Goal: Find specific page/section: Find specific page/section

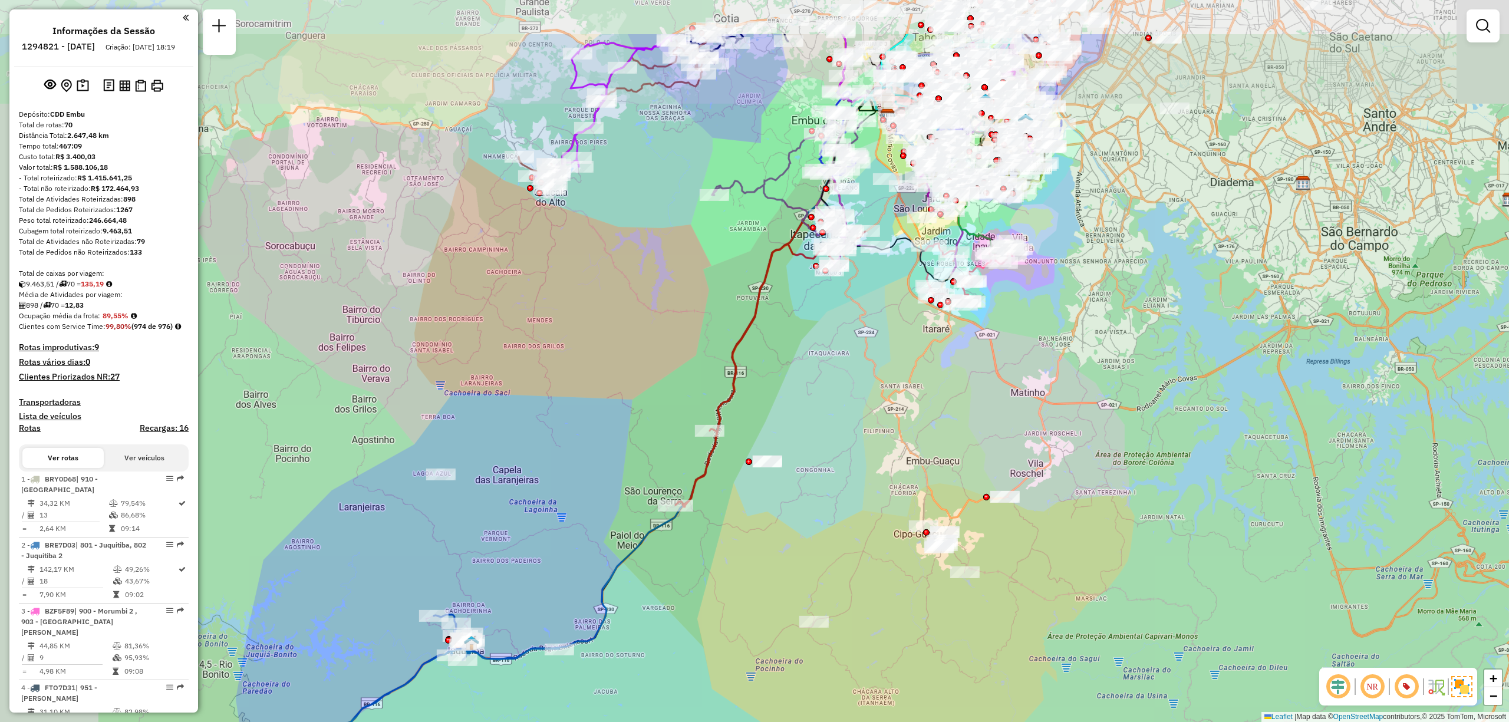
drag, startPoint x: 777, startPoint y: 337, endPoint x: 873, endPoint y: 326, distance: 96.6
click at [802, 416] on div "Janela de atendimento Grade de atendimento Capacidade Transportadoras Veículos …" at bounding box center [754, 361] width 1509 height 722
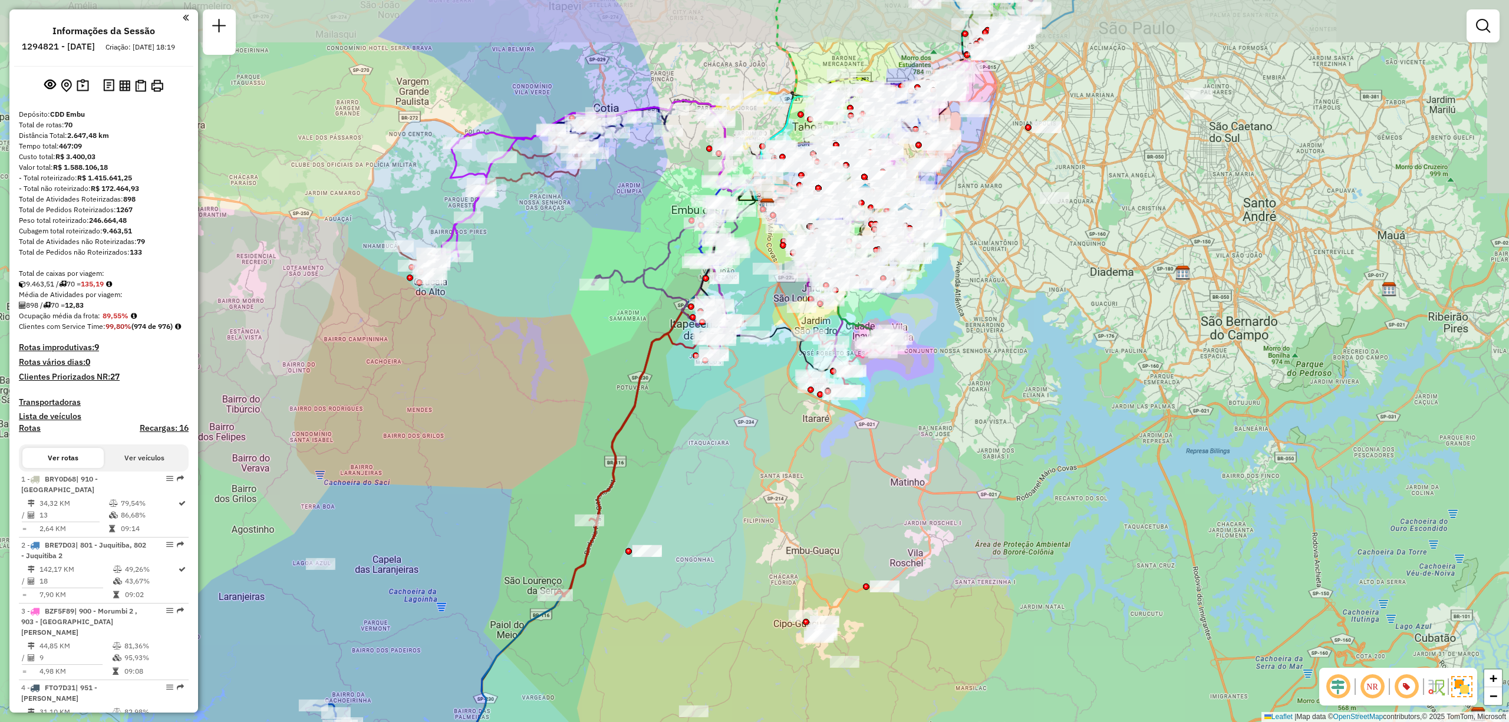
drag, startPoint x: 1170, startPoint y: 246, endPoint x: 1049, endPoint y: 312, distance: 137.7
click at [1049, 312] on div "Janela de atendimento Grade de atendimento Capacidade Transportadoras Veículos …" at bounding box center [754, 361] width 1509 height 722
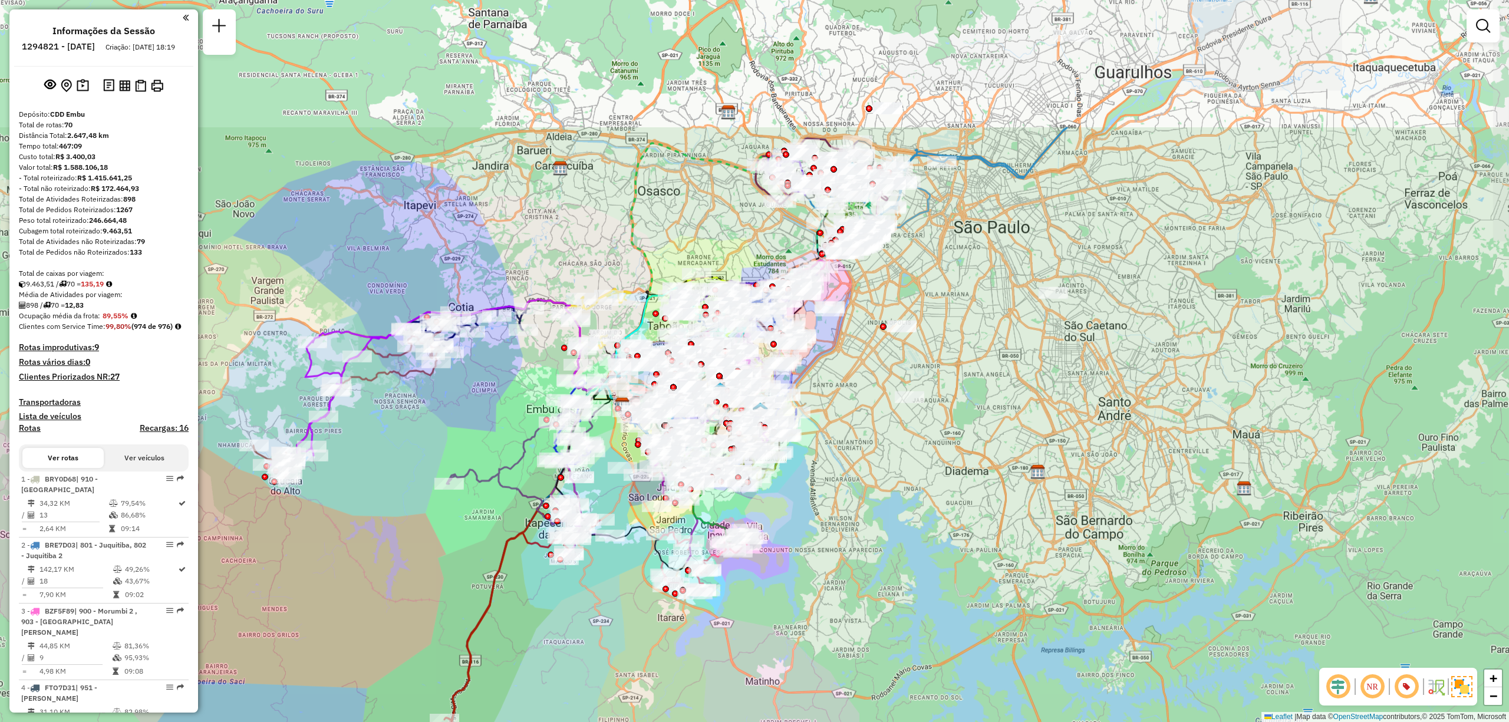
drag, startPoint x: 1288, startPoint y: 204, endPoint x: 1143, endPoint y: 403, distance: 246.4
click at [1143, 403] on div "Janela de atendimento Grade de atendimento Capacidade Transportadoras Veículos …" at bounding box center [754, 361] width 1509 height 722
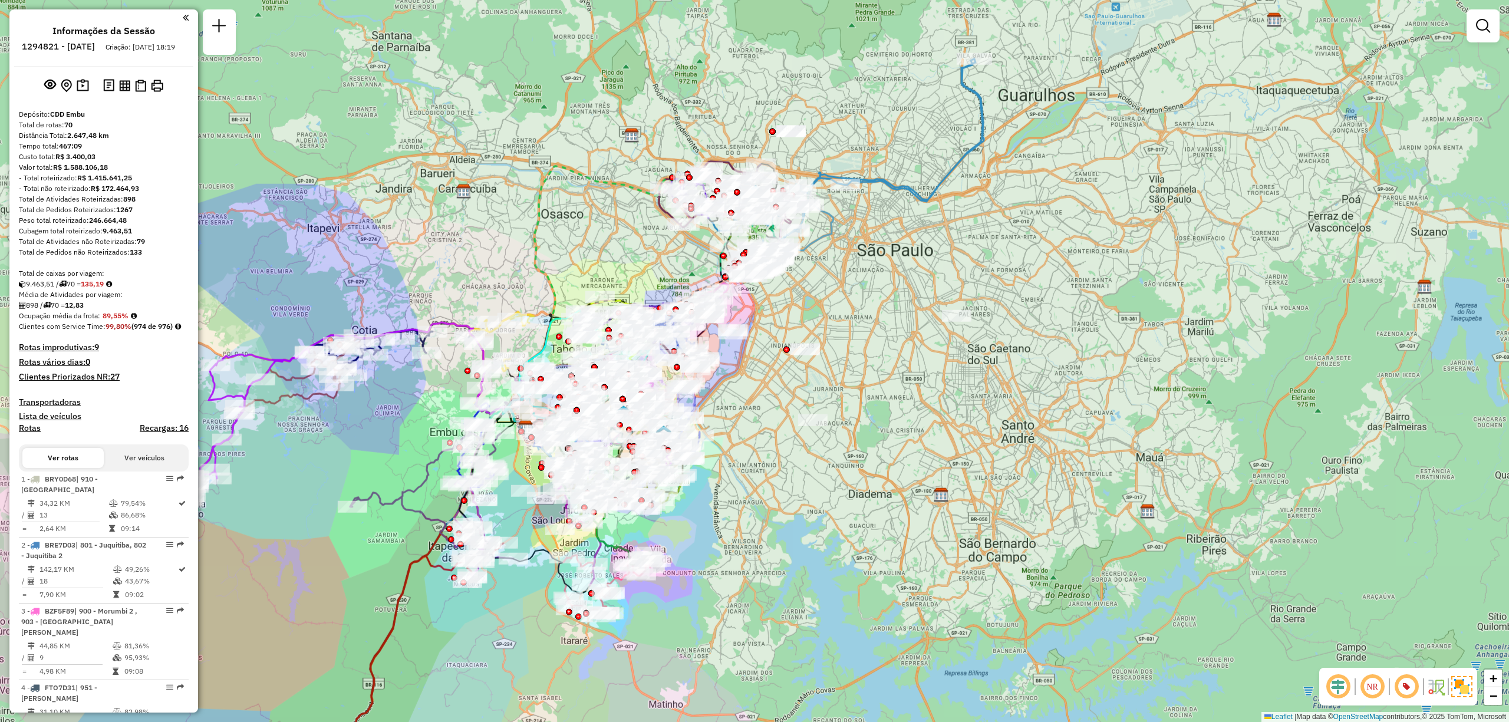
drag, startPoint x: 1290, startPoint y: 281, endPoint x: 1193, endPoint y: 304, distance: 99.3
click at [1193, 304] on div "Janela de atendimento Grade de atendimento Capacidade Transportadoras Veículos …" at bounding box center [754, 361] width 1509 height 722
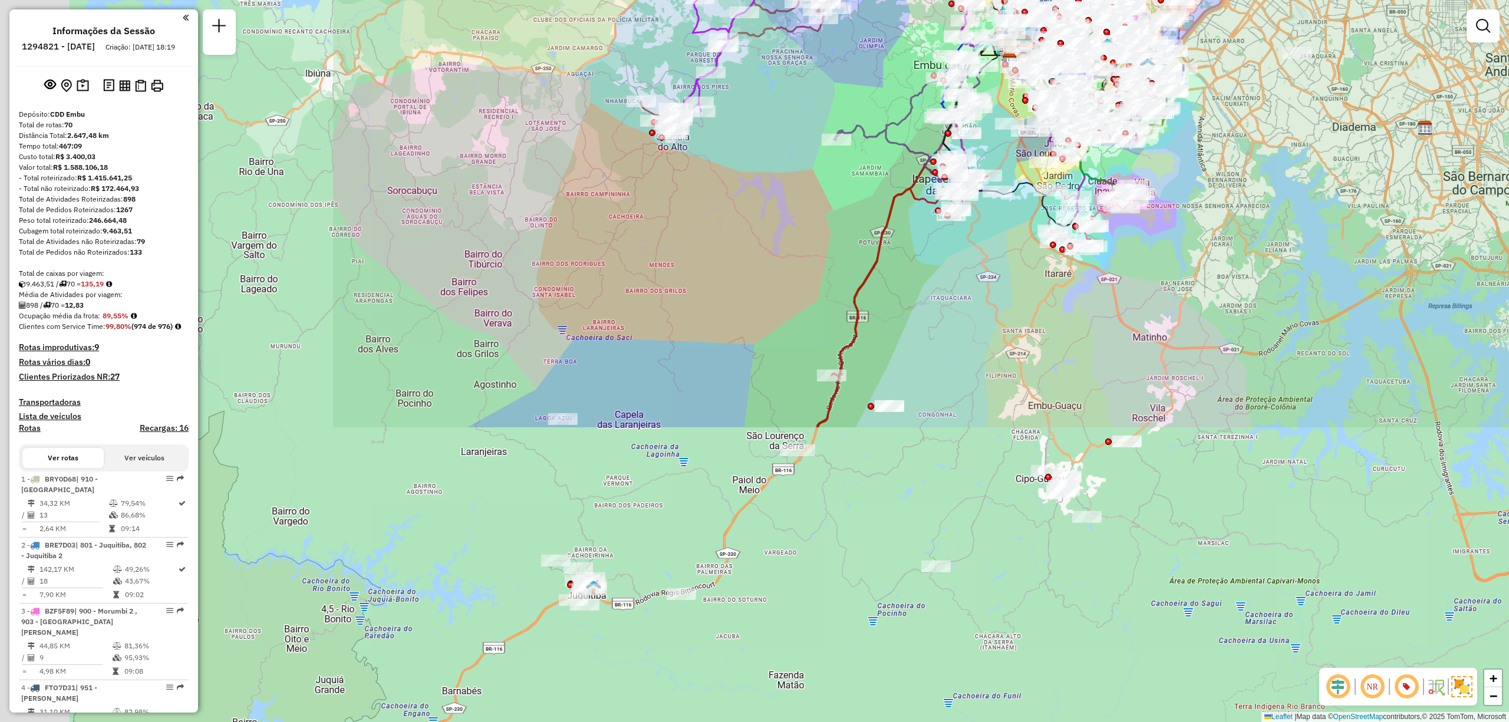
drag, startPoint x: 448, startPoint y: 576, endPoint x: 932, endPoint y: 209, distance: 607.3
click at [932, 209] on icon at bounding box center [902, 294] width 170 height 268
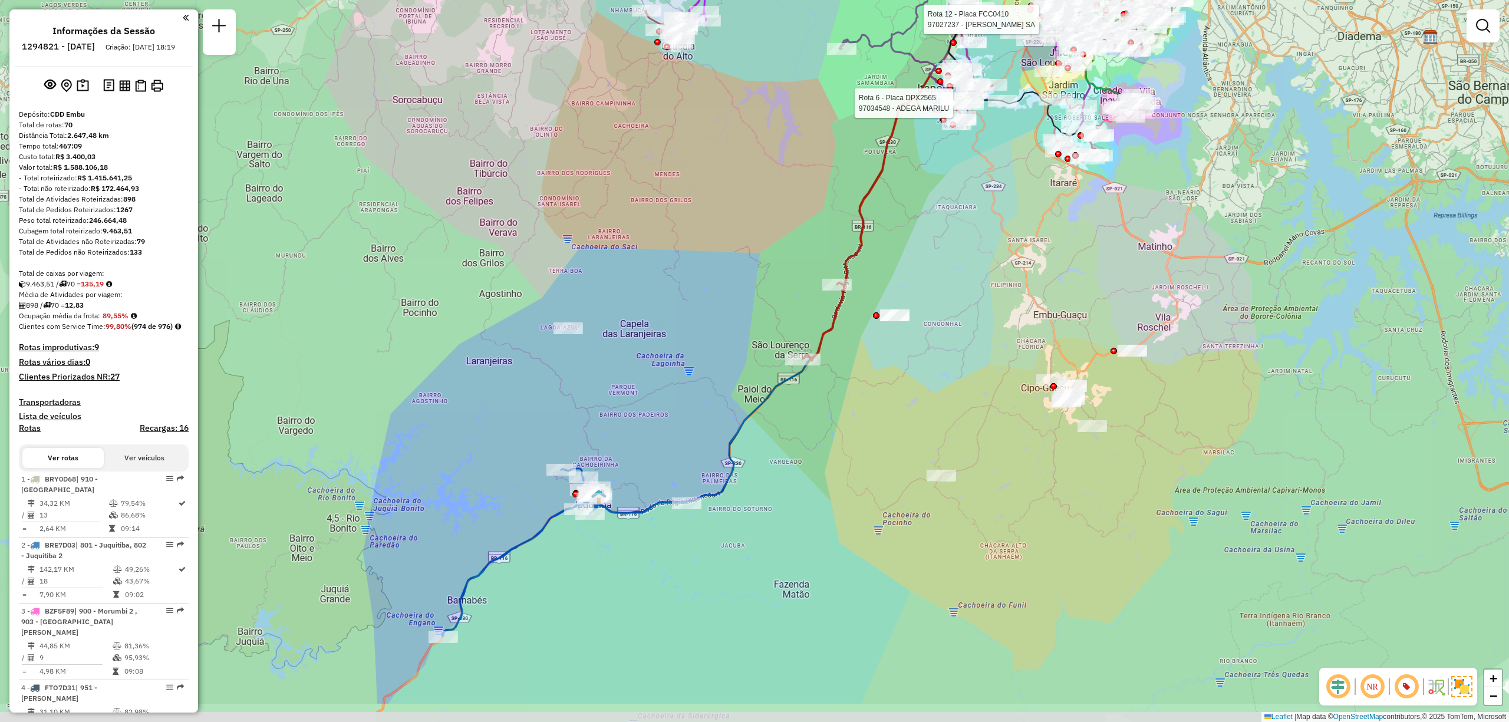
drag, startPoint x: 753, startPoint y: 304, endPoint x: 738, endPoint y: 216, distance: 89.6
click at [738, 216] on div "Rota 6 - Placa DPX2565 97034548 - ADEGA MARILU Rota 12 - Placa FCC0410 97027237…" at bounding box center [754, 361] width 1509 height 722
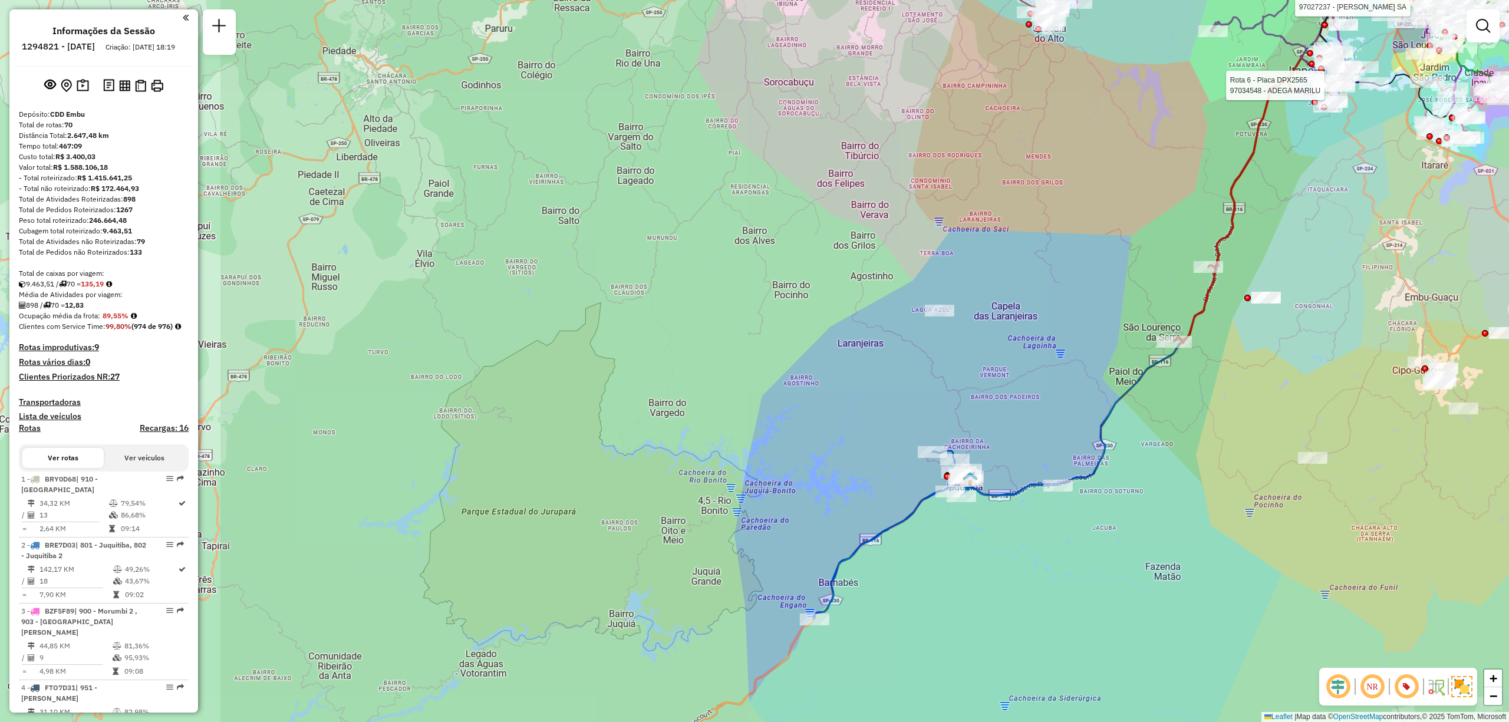
drag, startPoint x: 541, startPoint y: 424, endPoint x: 912, endPoint y: 407, distance: 371.7
click at [912, 407] on div "Rota 6 - Placa DPX2565 97034548 - ADEGA MARILU Rota 12 - Placa FCC0410 97027237…" at bounding box center [754, 361] width 1509 height 722
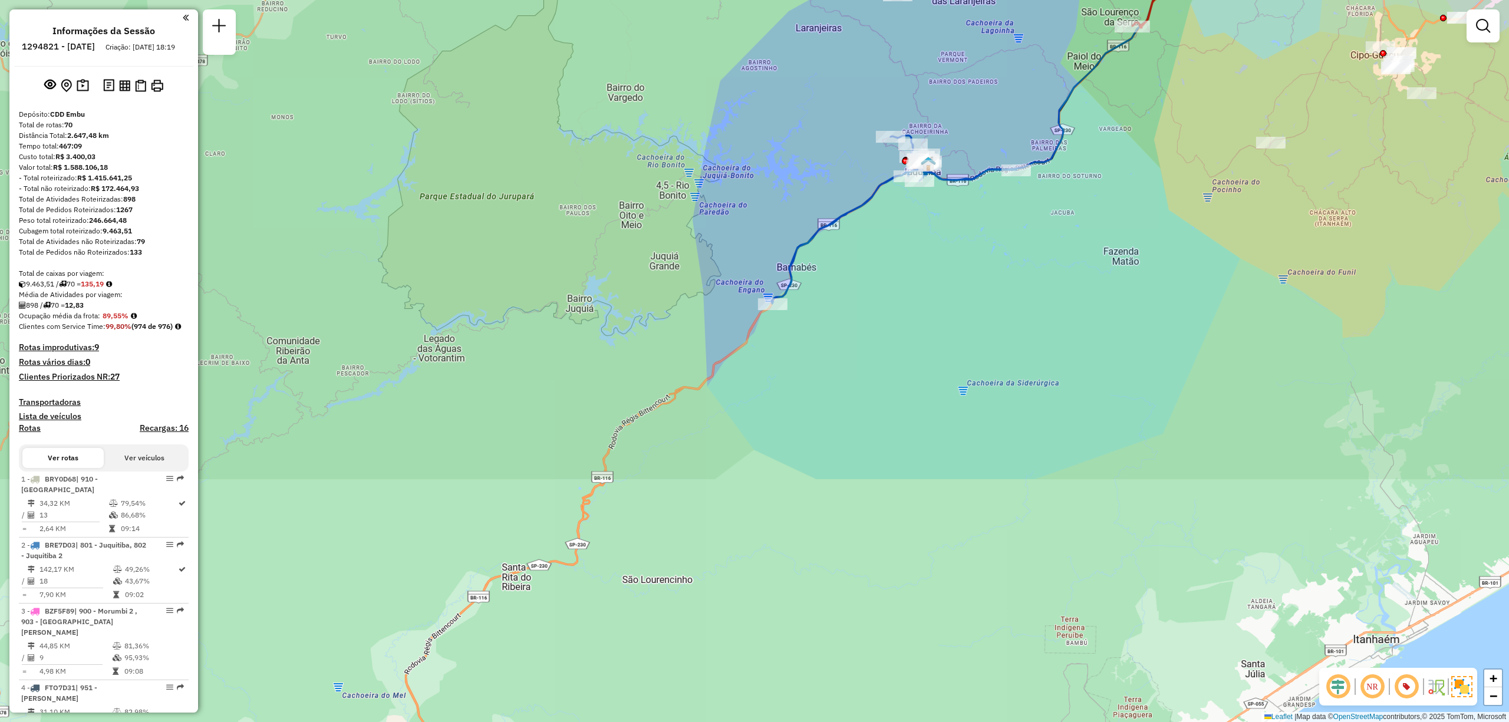
drag, startPoint x: 965, startPoint y: 628, endPoint x: 930, endPoint y: 321, distance: 308.5
click at [930, 321] on div "Rota 6 - Placa DPX2565 97034548 - ADEGA MARILU Rota 12 - Placa FCC0410 97027237…" at bounding box center [754, 361] width 1509 height 722
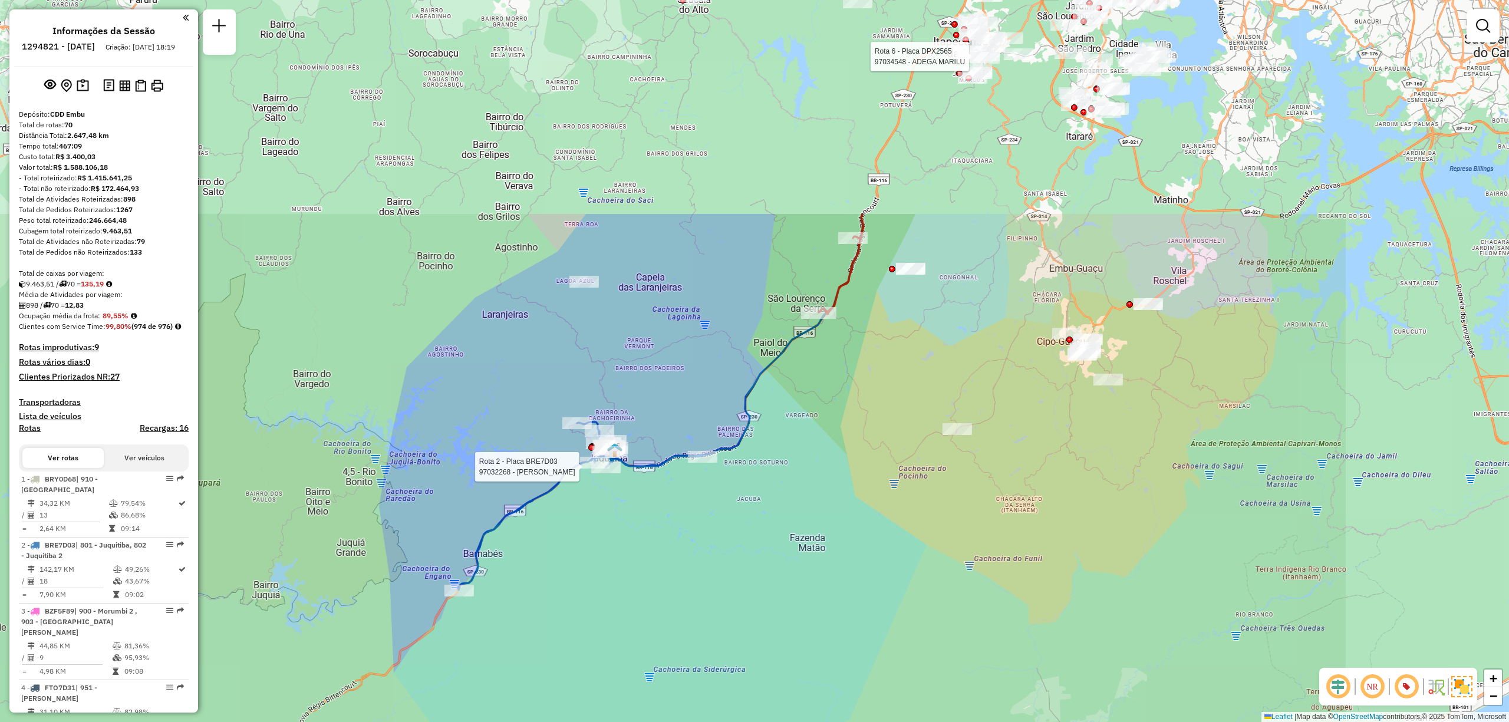
drag, startPoint x: 1076, startPoint y: 292, endPoint x: 708, endPoint y: 644, distance: 508.9
click at [708, 644] on div "Rota 6 - Placa DPX2565 97034548 - ADEGA MARILU Rota 12 - Placa FCC0410 97027237…" at bounding box center [754, 361] width 1509 height 722
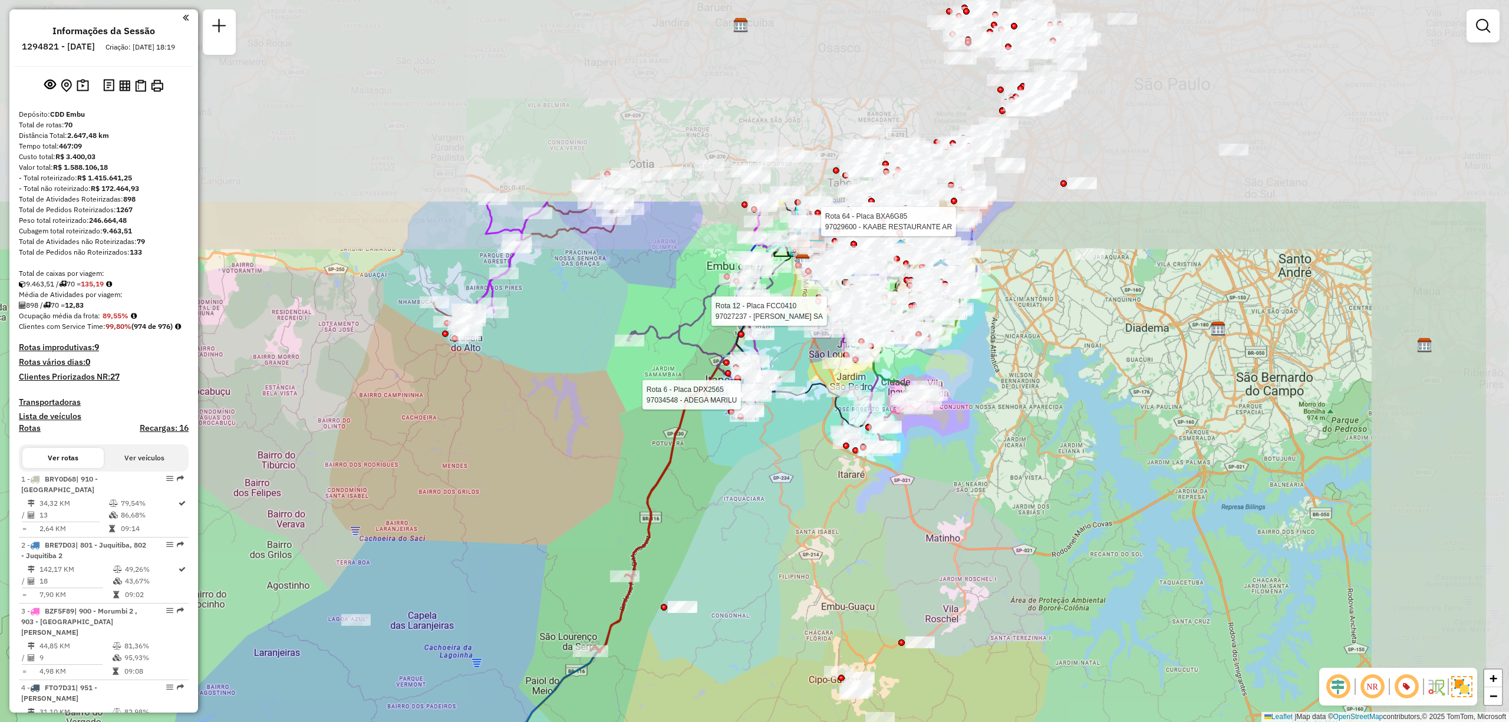
drag, startPoint x: 922, startPoint y: 361, endPoint x: 755, endPoint y: 623, distance: 310.3
click at [755, 623] on div "Rota 6 - Placa DPX2565 97034548 - ADEGA MARILU Rota 12 - Placa FCC0410 97027237…" at bounding box center [754, 361] width 1509 height 722
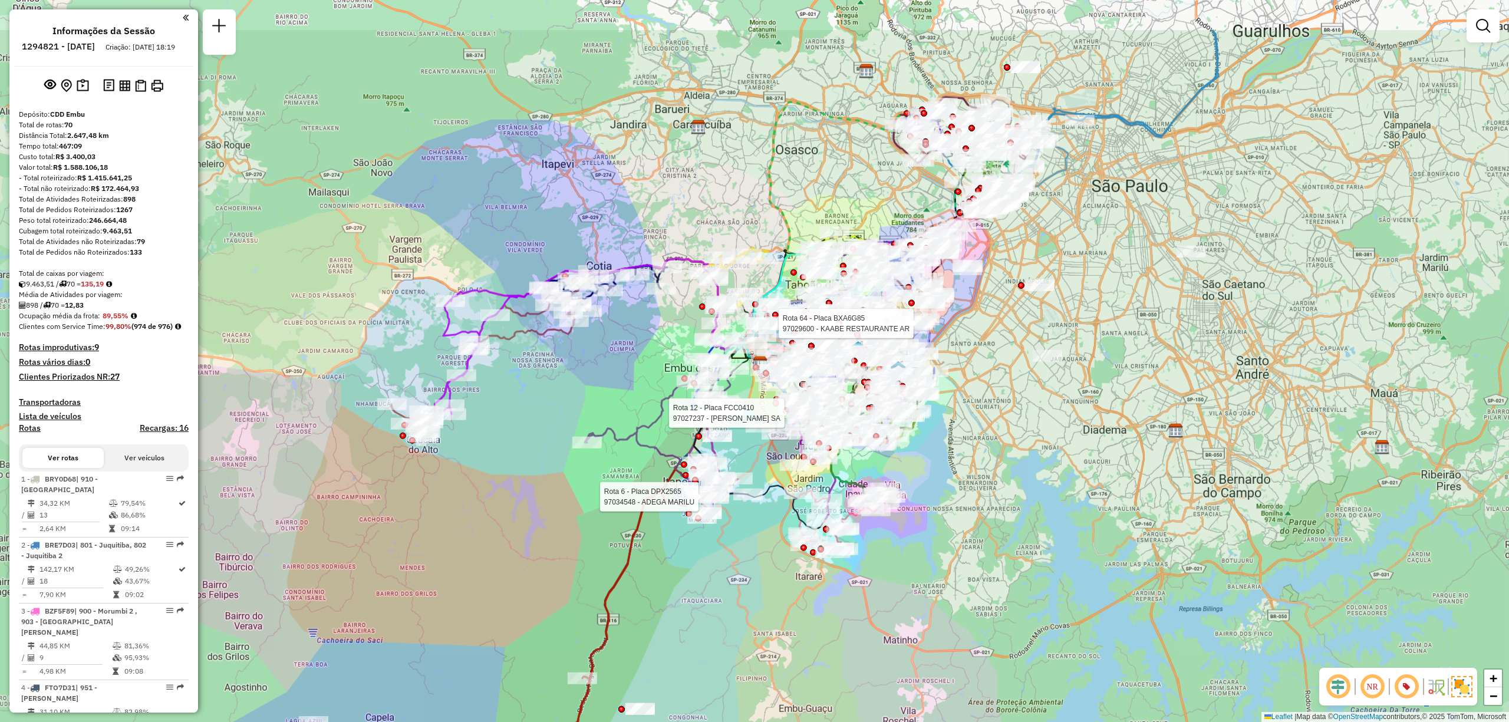
drag, startPoint x: 1177, startPoint y: 109, endPoint x: 1134, endPoint y: 211, distance: 110.4
click at [1134, 211] on div "Rota 6 - Placa DPX2565 97034548 - ADEGA MARILU Rota 12 - Placa FCC0410 97027237…" at bounding box center [754, 361] width 1509 height 722
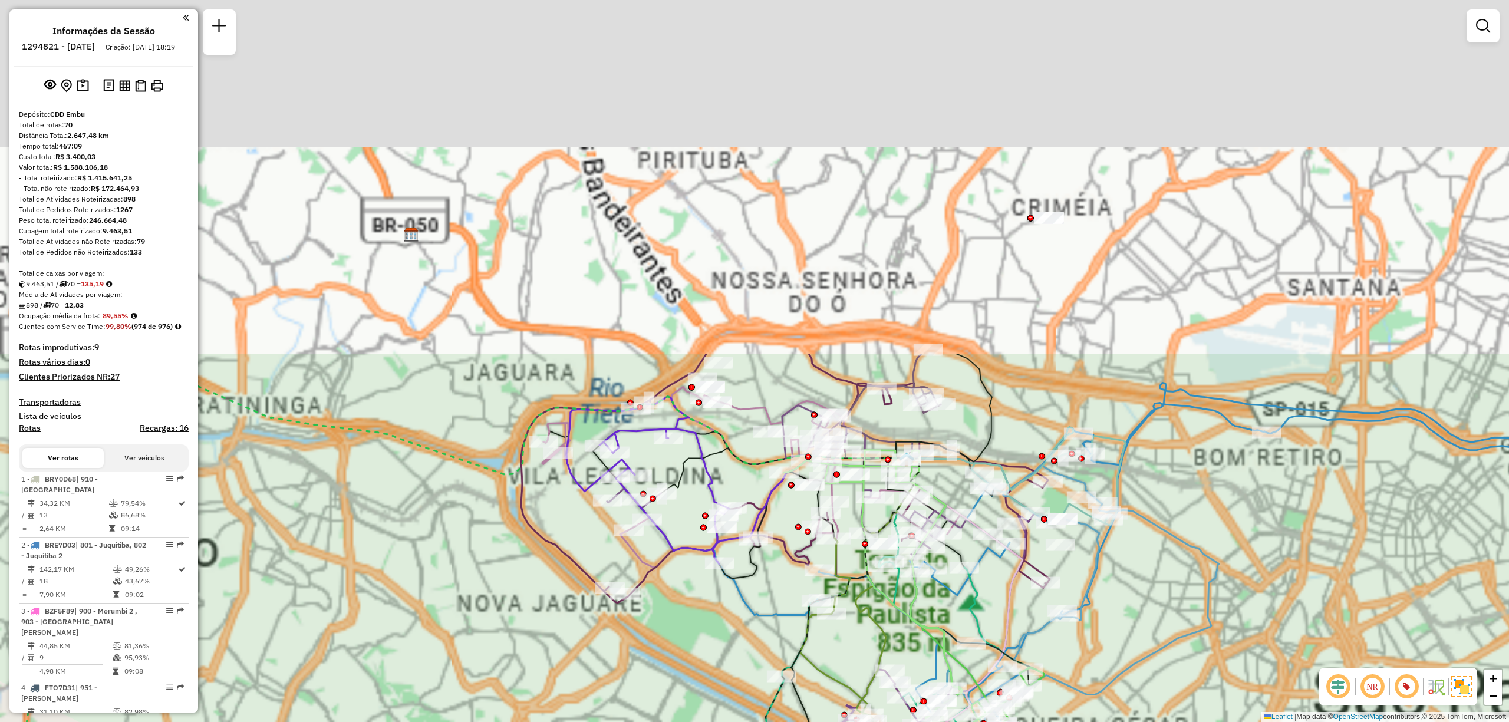
click at [1167, 451] on div "Rota 6 - Placa DPX2565 97034548 - ADEGA MARILU Rota 12 - Placa FCC0410 97027237…" at bounding box center [754, 361] width 1509 height 722
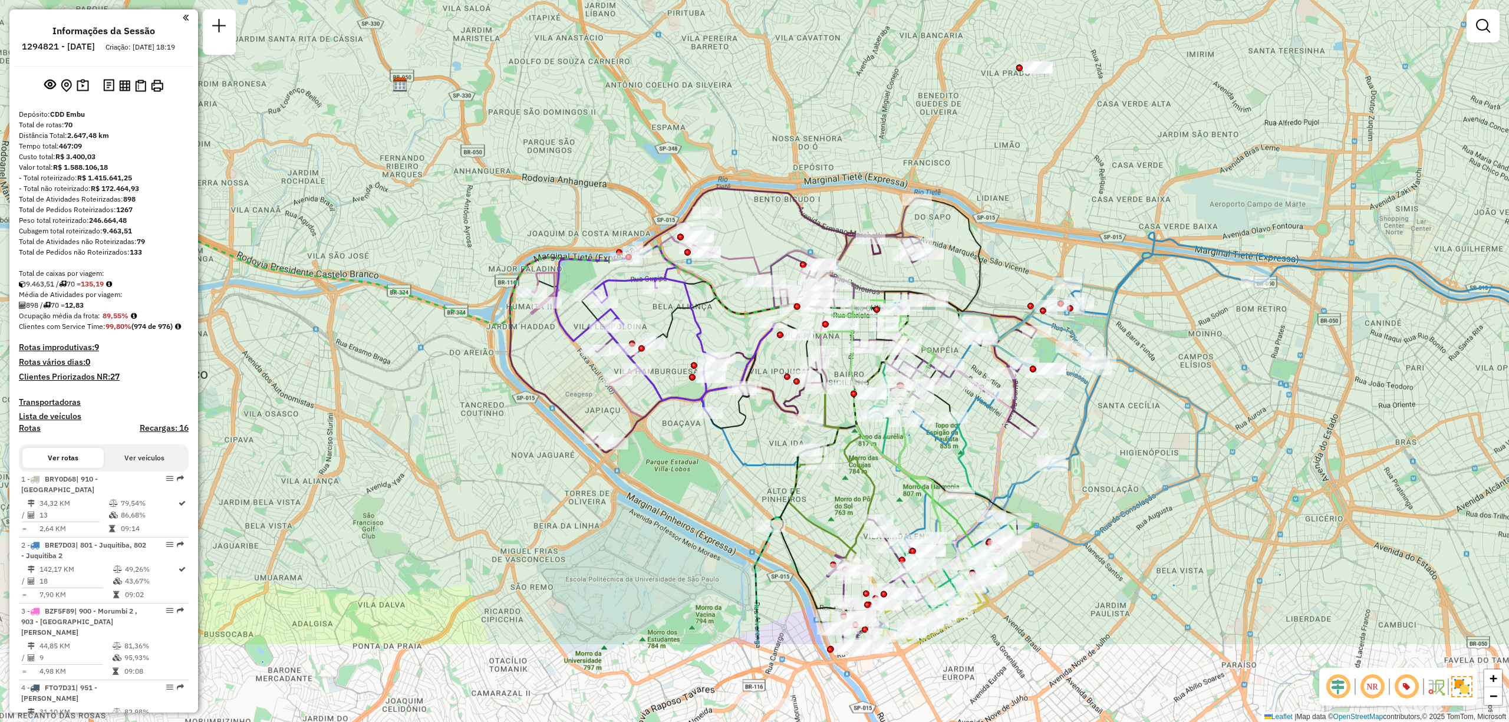
drag, startPoint x: 1083, startPoint y: 399, endPoint x: 1071, endPoint y: 249, distance: 150.7
click at [1071, 249] on div "Rota 6 - Placa DPX2565 97034548 - ADEGA MARILU Rota 12 - Placa FCC0410 97027237…" at bounding box center [754, 361] width 1509 height 722
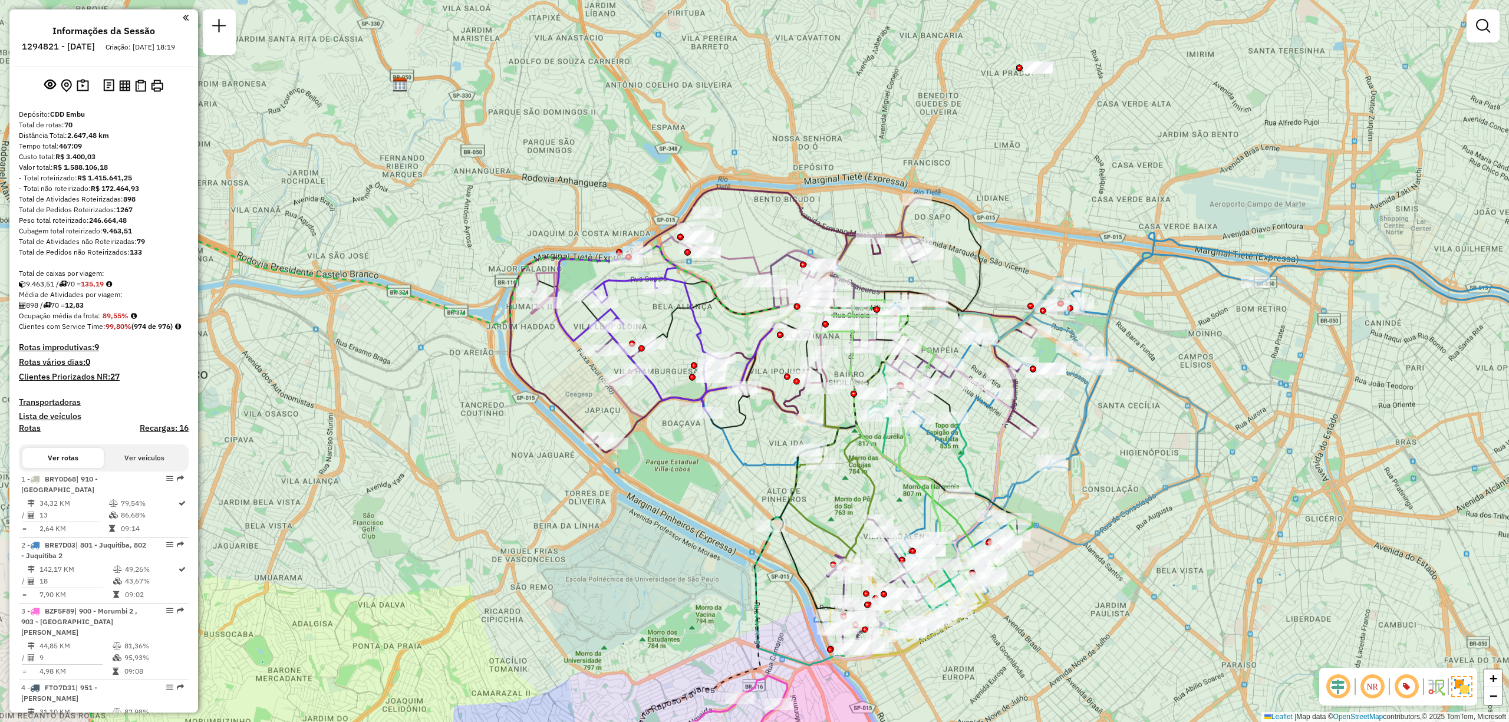
click at [1377, 689] on em at bounding box center [1372, 686] width 28 height 28
click at [1378, 688] on em at bounding box center [1372, 686] width 28 height 28
click at [1342, 688] on em at bounding box center [1338, 686] width 28 height 28
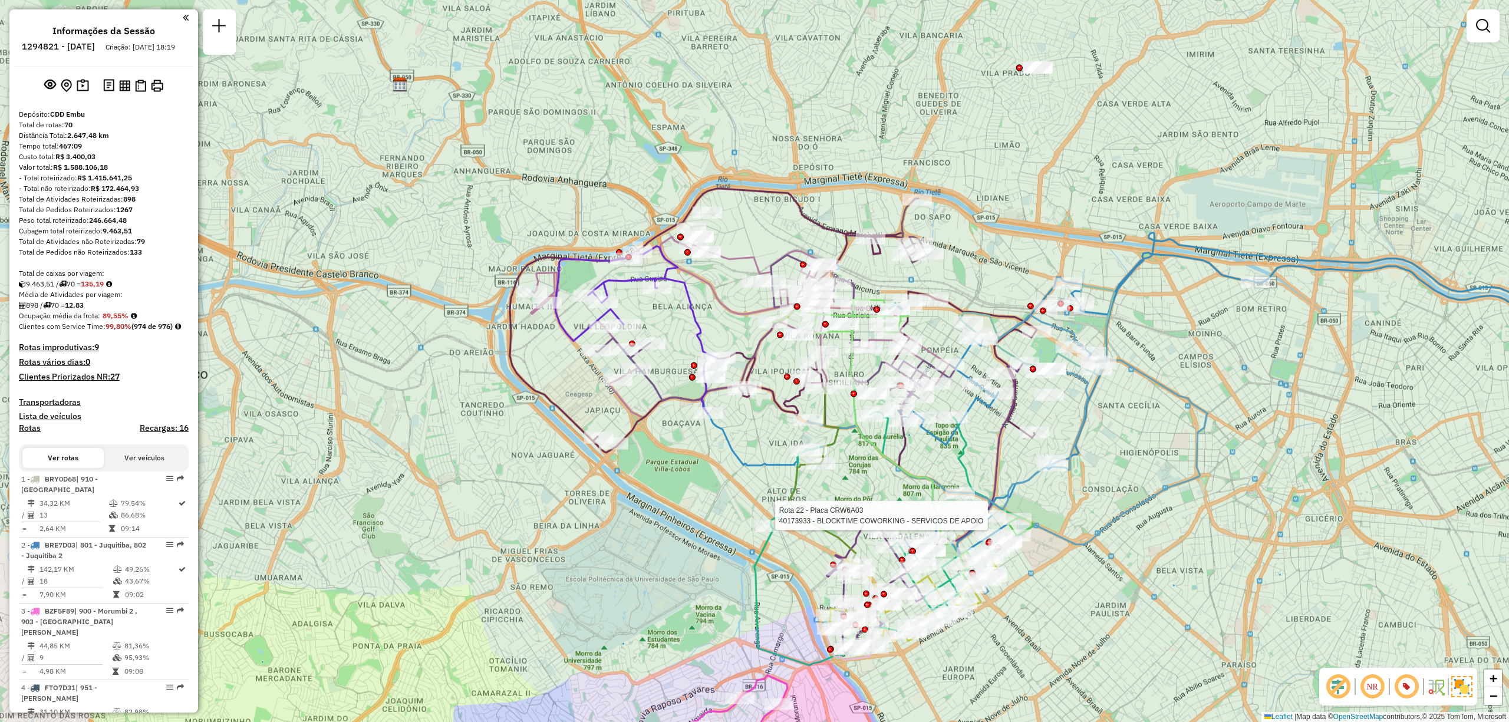
select select "**********"
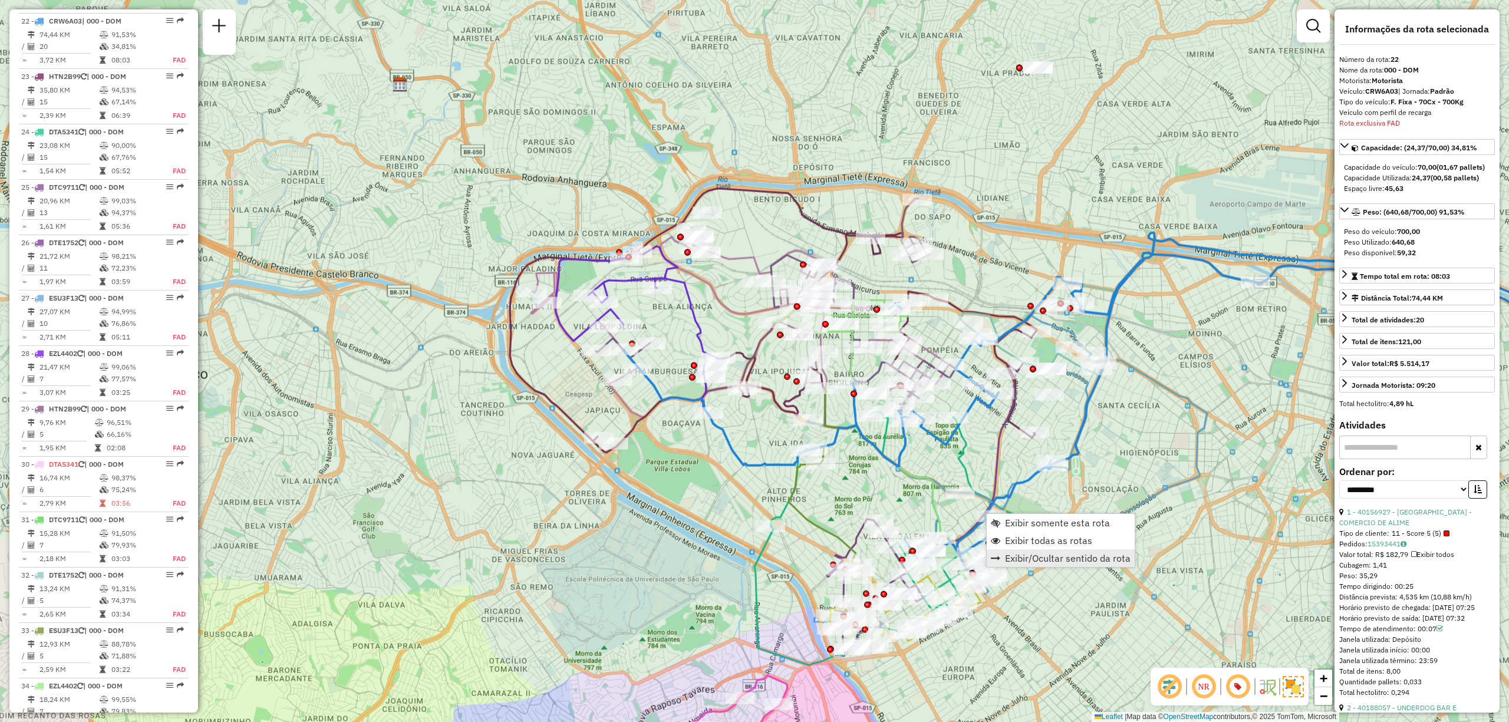
scroll to position [1841, 0]
click at [1097, 524] on span "Exibir somente esta rota" at bounding box center [1057, 522] width 105 height 9
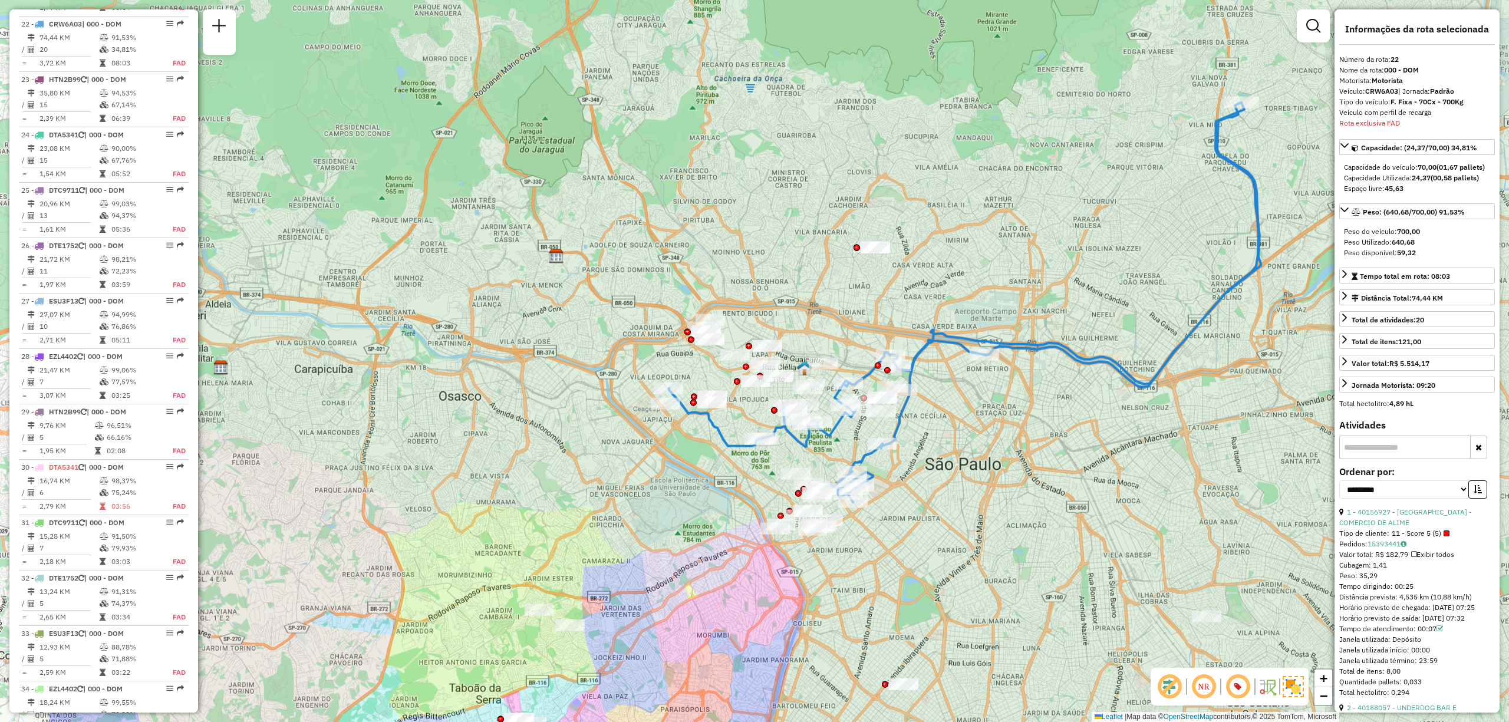
drag, startPoint x: 873, startPoint y: 474, endPoint x: 986, endPoint y: 448, distance: 115.9
click at [986, 448] on div "Janela de atendimento Grade de atendimento Capacidade Transportadoras Veículos …" at bounding box center [754, 361] width 1509 height 722
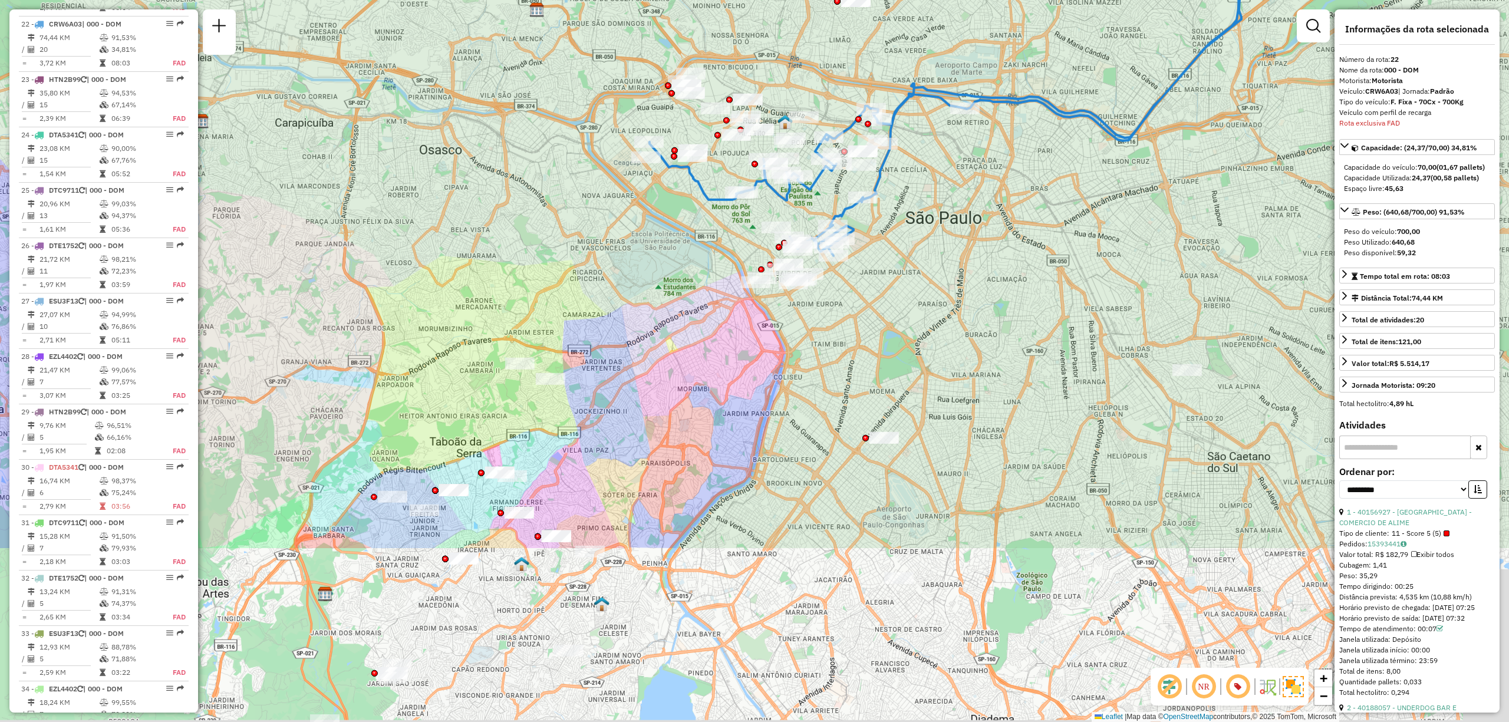
drag, startPoint x: 1073, startPoint y: 489, endPoint x: 969, endPoint y: 330, distance: 189.9
click at [969, 330] on div "Janela de atendimento Grade de atendimento Capacidade Transportadoras Veículos …" at bounding box center [754, 361] width 1509 height 722
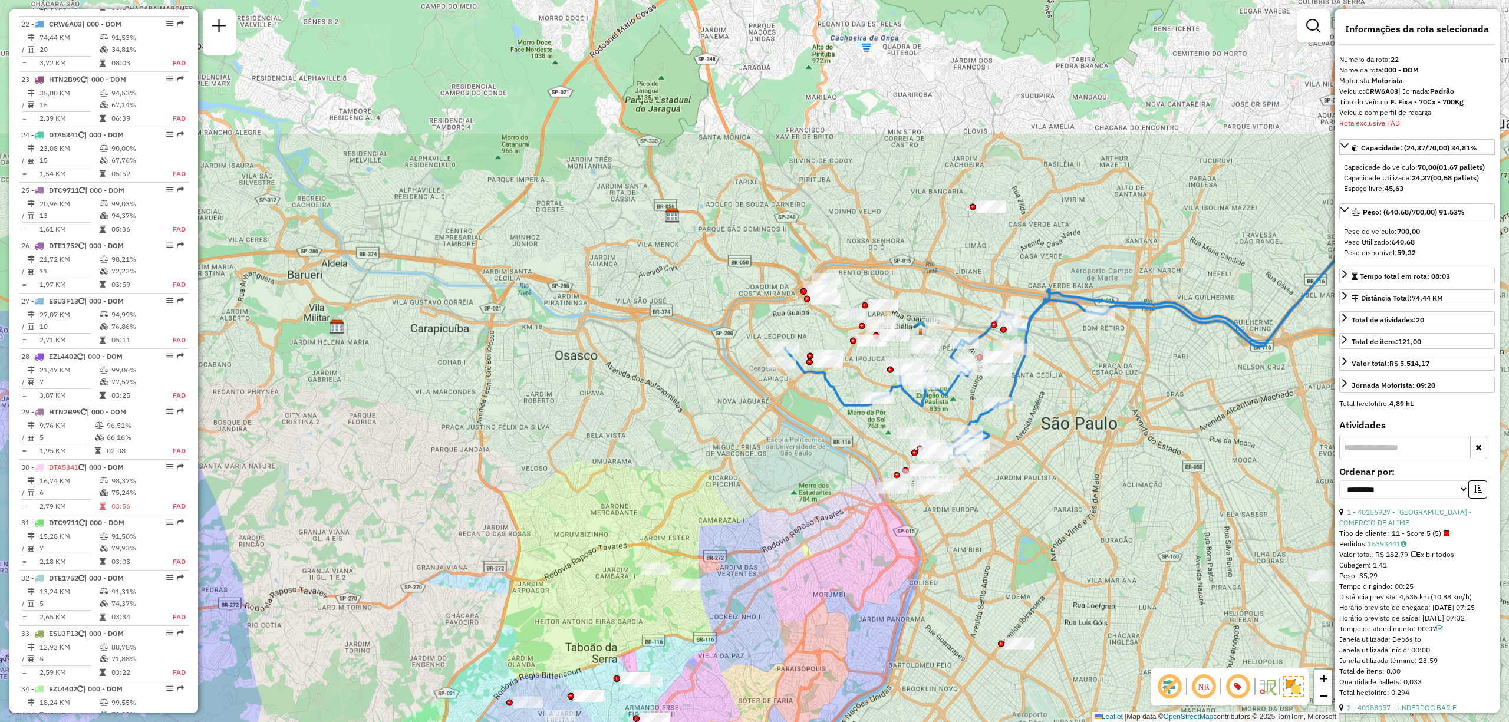
drag, startPoint x: 961, startPoint y: 335, endPoint x: 1096, endPoint y: 540, distance: 246.3
click at [1096, 540] on div "Janela de atendimento Grade de atendimento Capacidade Transportadoras Veículos …" at bounding box center [754, 361] width 1509 height 722
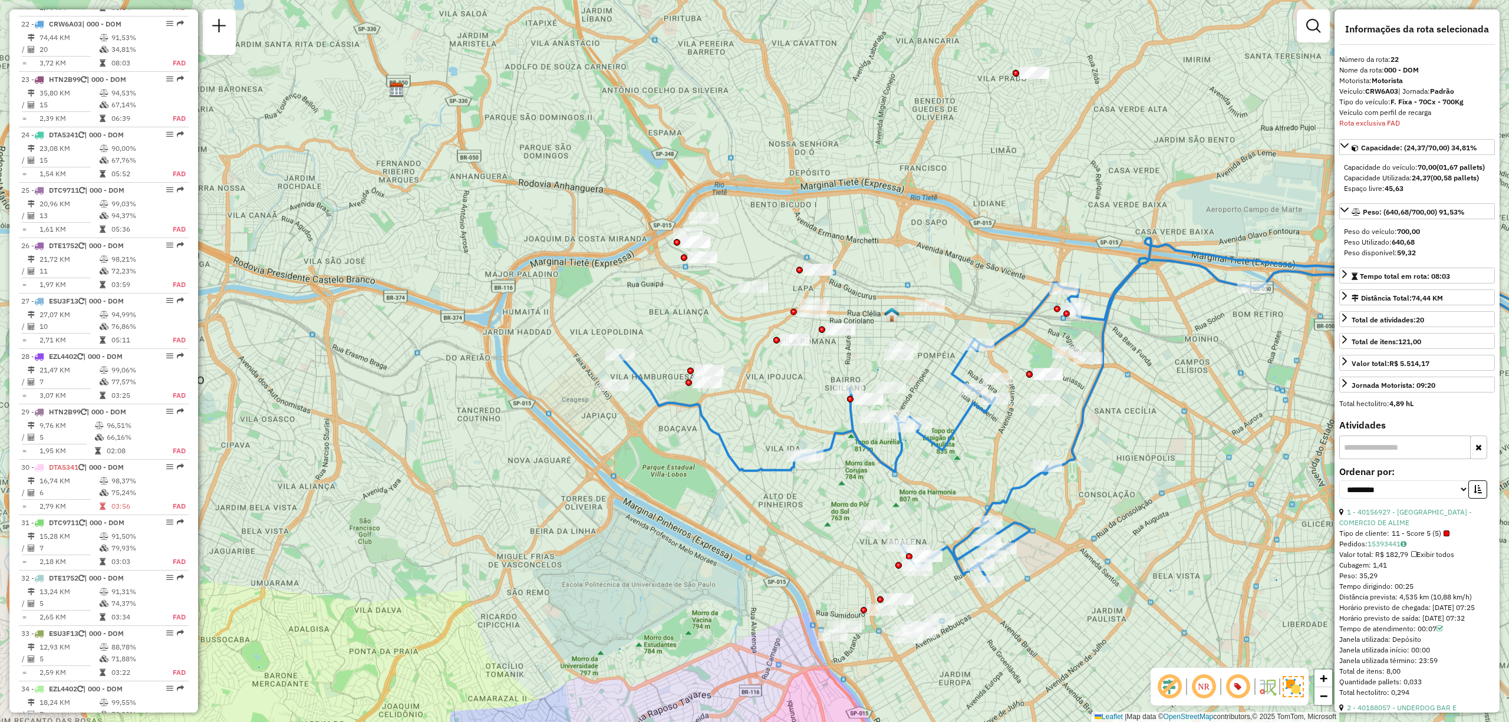
drag, startPoint x: 1011, startPoint y: 430, endPoint x: 1017, endPoint y: 434, distance: 7.2
click at [1017, 434] on div "Janela de atendimento Grade de atendimento Capacidade Transportadoras Veículos …" at bounding box center [754, 361] width 1509 height 722
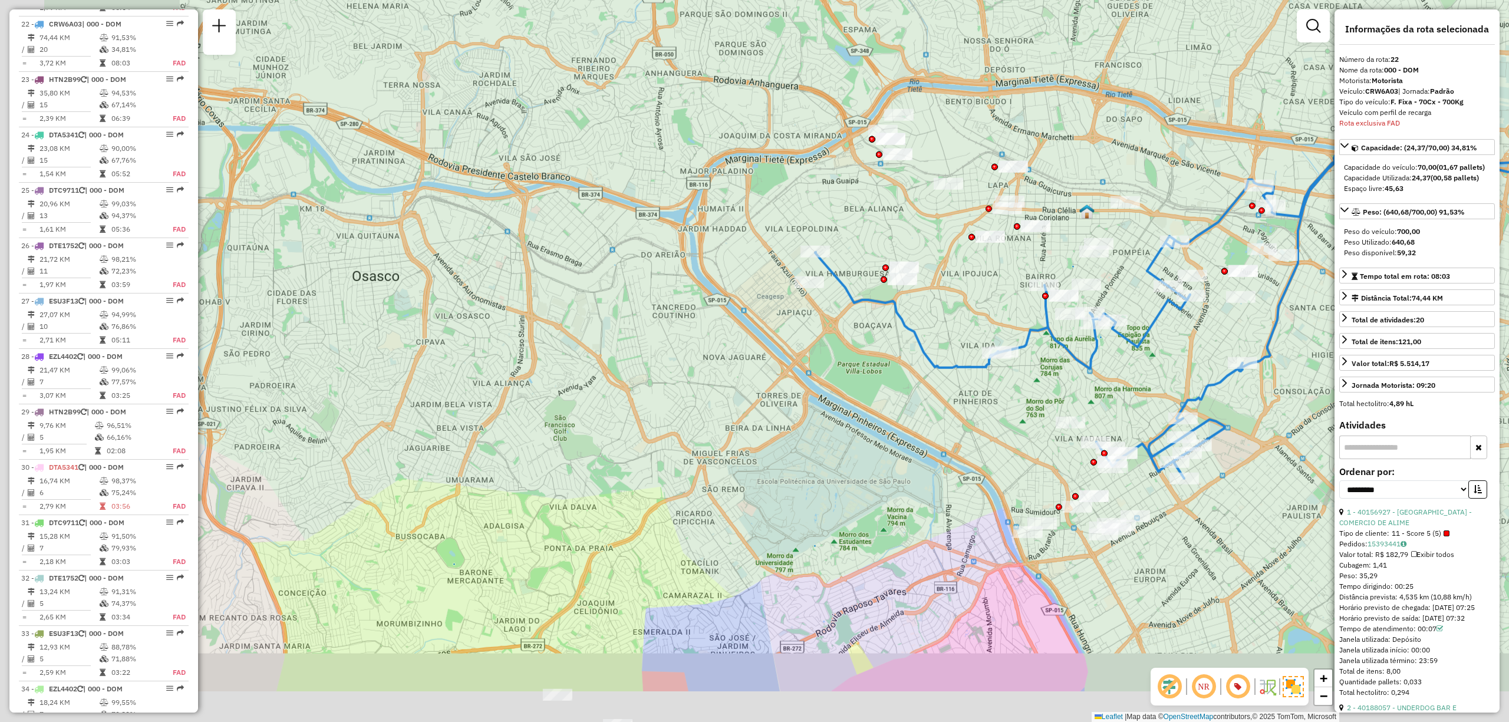
drag, startPoint x: 659, startPoint y: 462, endPoint x: 970, endPoint y: 255, distance: 374.0
click at [969, 257] on div "Janela de atendimento Grade de atendimento Capacidade Transportadoras Veículos …" at bounding box center [754, 361] width 1509 height 722
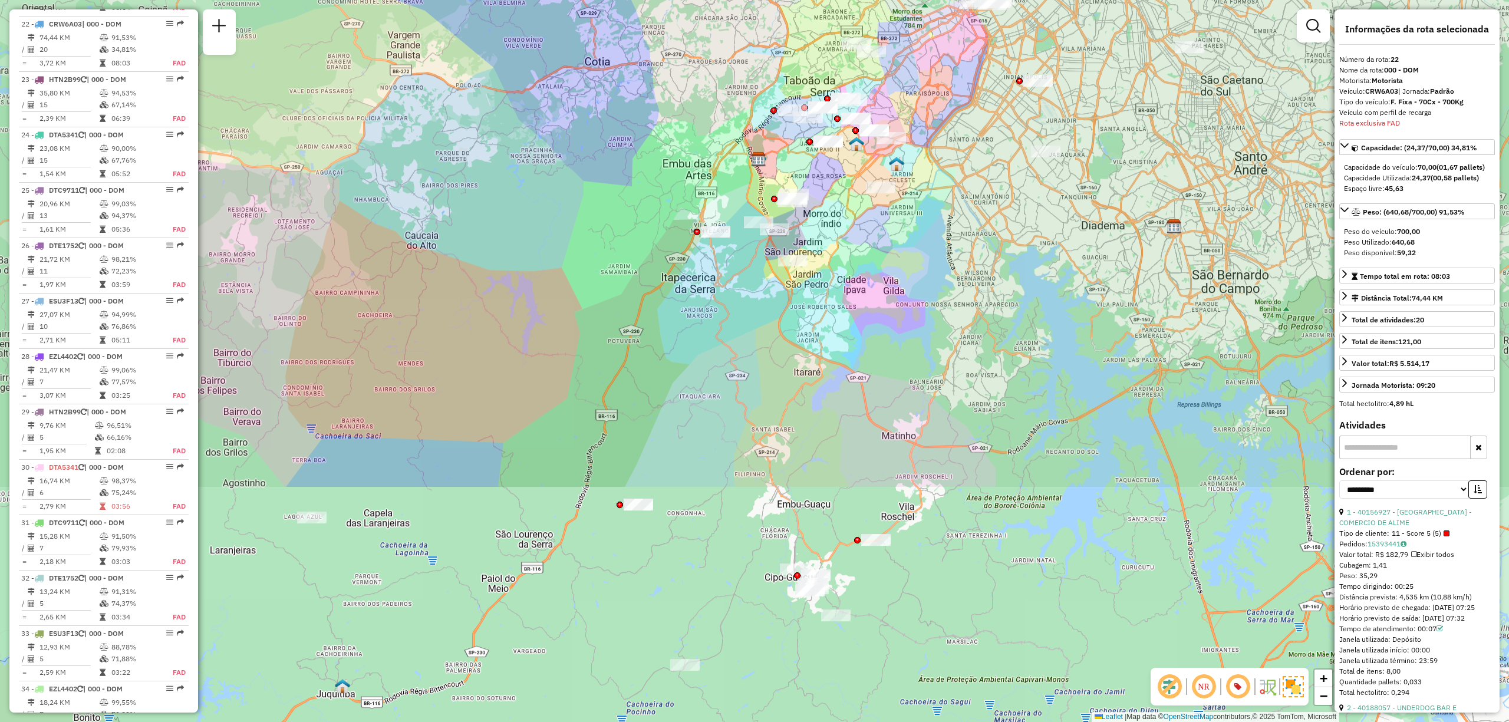
drag, startPoint x: 1155, startPoint y: 131, endPoint x: 974, endPoint y: -47, distance: 254.2
click at [974, 0] on html "Aguarde... Pop-up bloqueado! Seu navegador bloqueou automáticamente a abertura …" at bounding box center [754, 361] width 1509 height 722
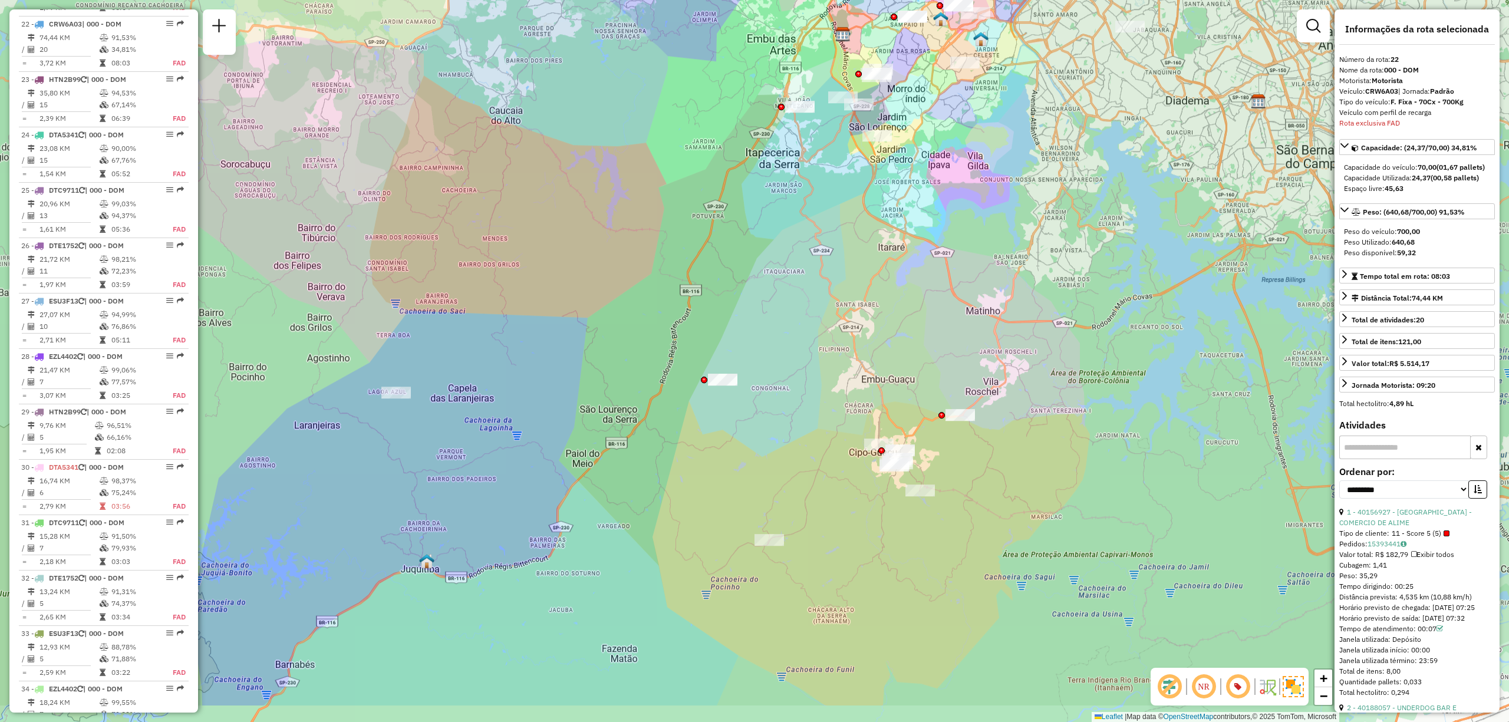
drag, startPoint x: 885, startPoint y: 441, endPoint x: 941, endPoint y: 352, distance: 104.9
click at [941, 352] on div "Rota 22 - Placa CRW6A03 40163109 - YASSUO KIMURA Janela de atendimento Grade de…" at bounding box center [754, 361] width 1509 height 722
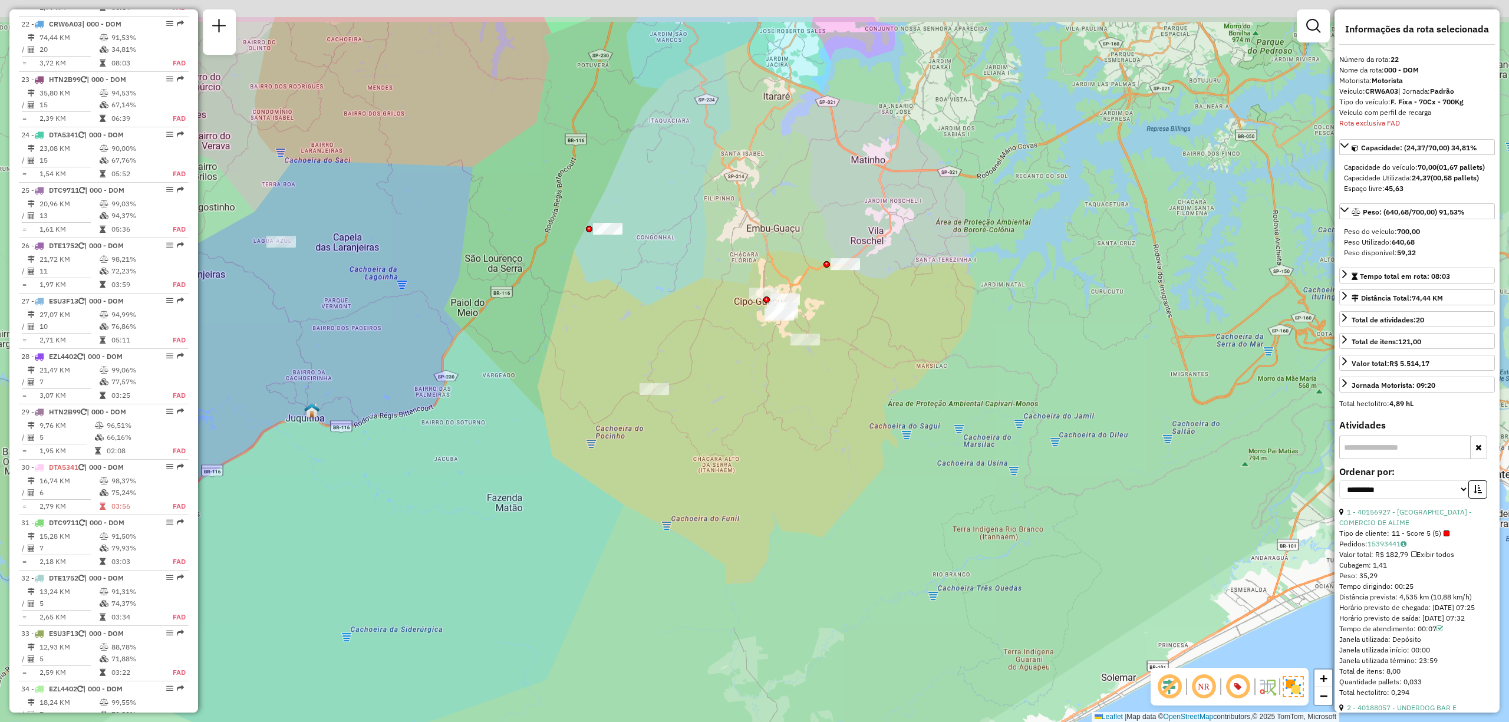
drag, startPoint x: 744, startPoint y: 194, endPoint x: 792, endPoint y: 286, distance: 103.9
click at [792, 286] on div "Rota 22 - Placa CRW6A03 40163109 - YASSUO KIMURA Janela de atendimento Grade de…" at bounding box center [754, 361] width 1509 height 722
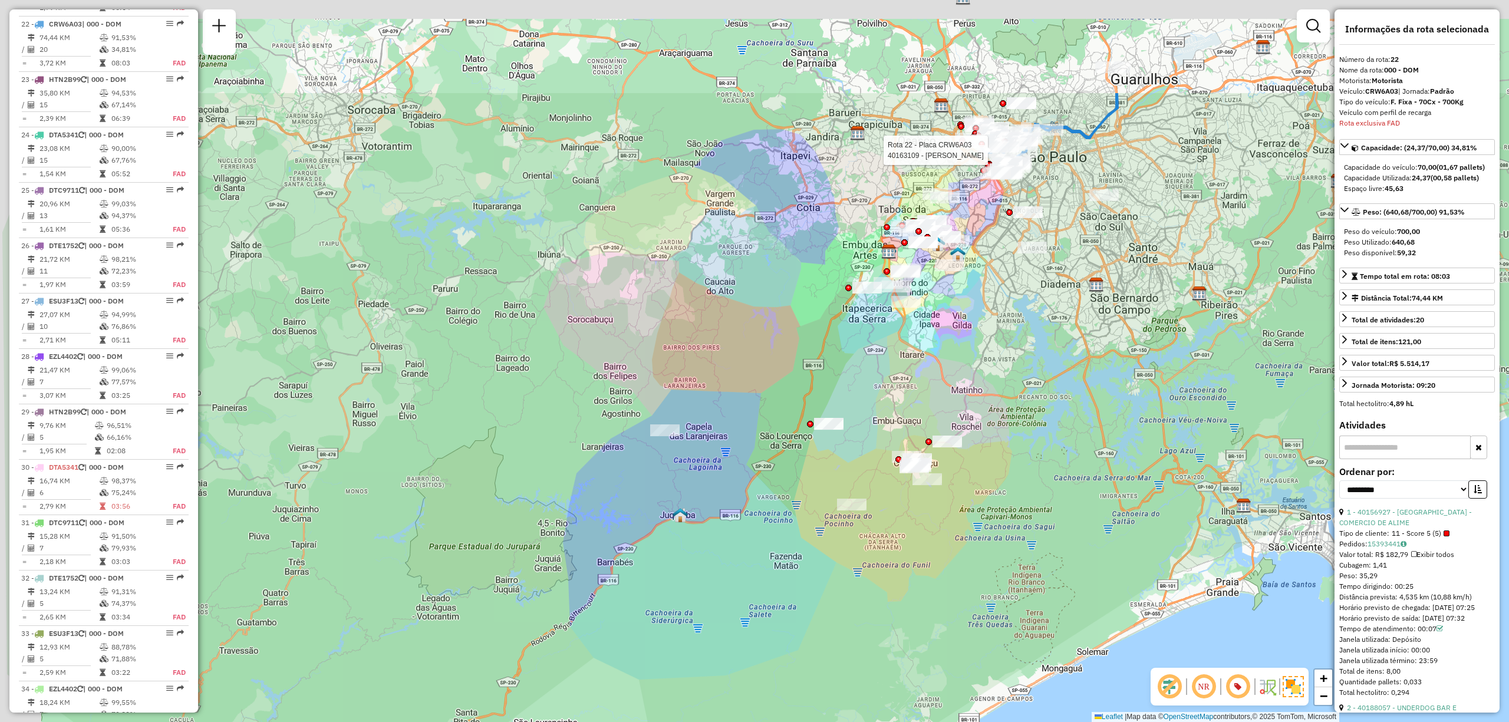
drag, startPoint x: 717, startPoint y: 218, endPoint x: 842, endPoint y: 388, distance: 210.7
click at [845, 387] on div "Rota 22 - Placa CRW6A03 40163109 - YASSUO KIMURA Janela de atendimento Grade de…" at bounding box center [754, 361] width 1509 height 722
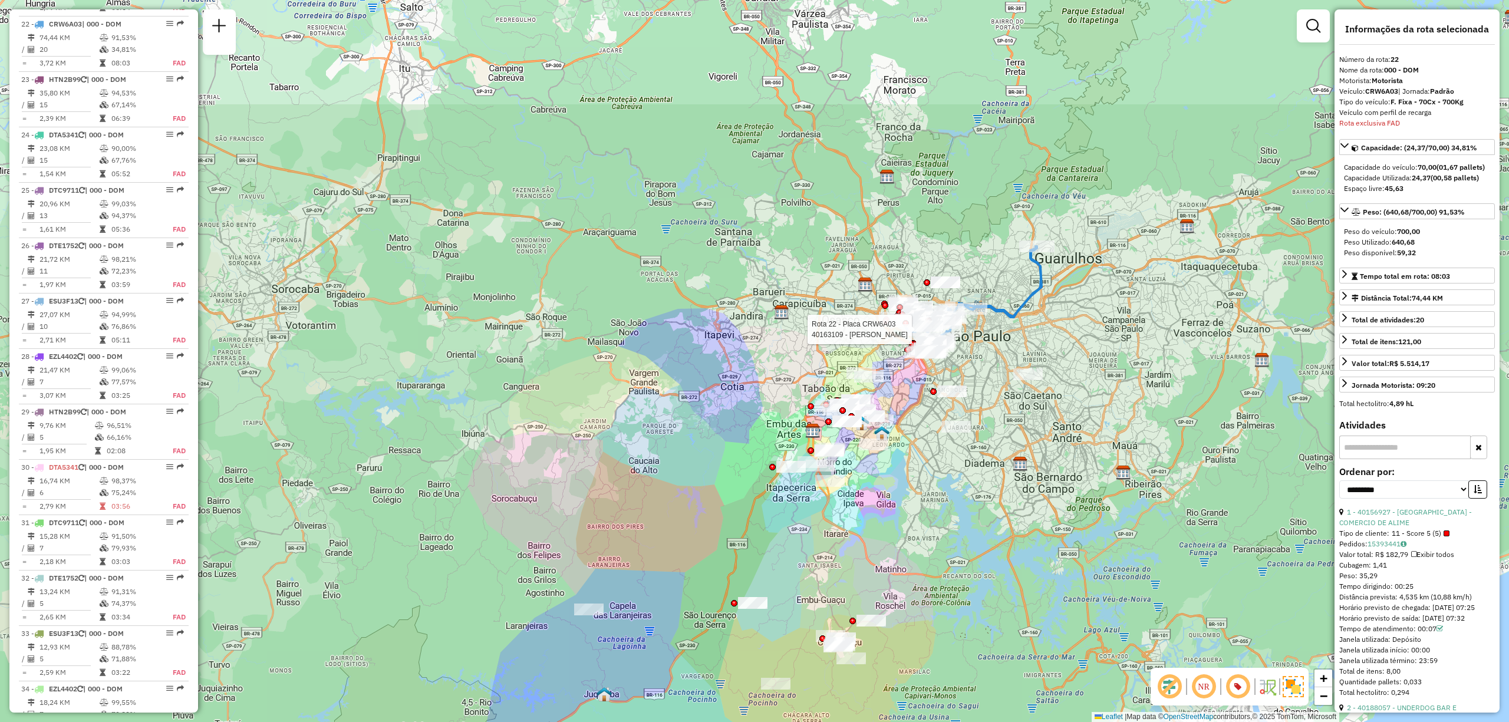
drag, startPoint x: 1057, startPoint y: 471, endPoint x: 1028, endPoint y: 494, distance: 37.0
click at [1028, 494] on div "Rota 22 - Placa CRW6A03 40163109 - YASSUO KIMURA Janela de atendimento Grade de…" at bounding box center [754, 361] width 1509 height 722
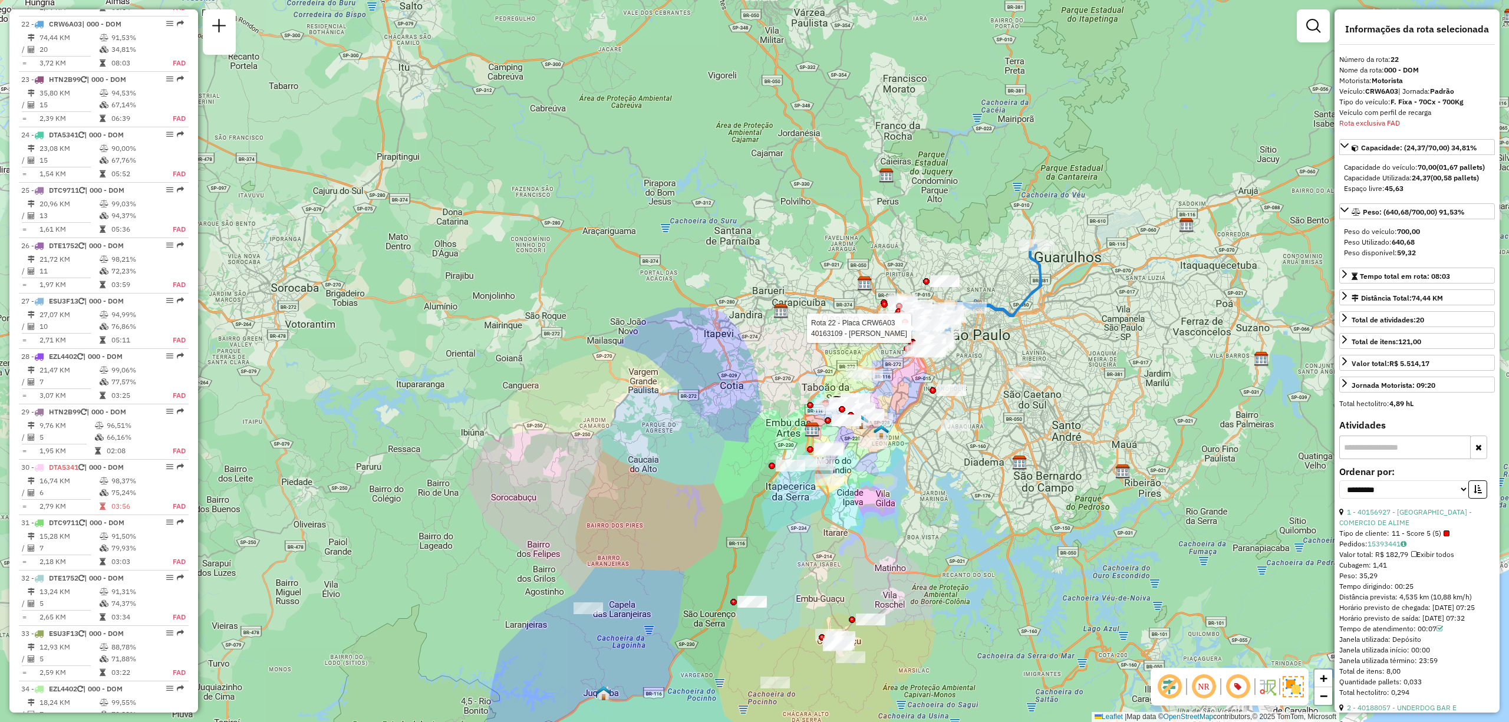
click at [1134, 297] on div "Rota 22 - Placa CRW6A03 40163109 - YASSUO KIMURA Janela de atendimento Grade de…" at bounding box center [754, 361] width 1509 height 722
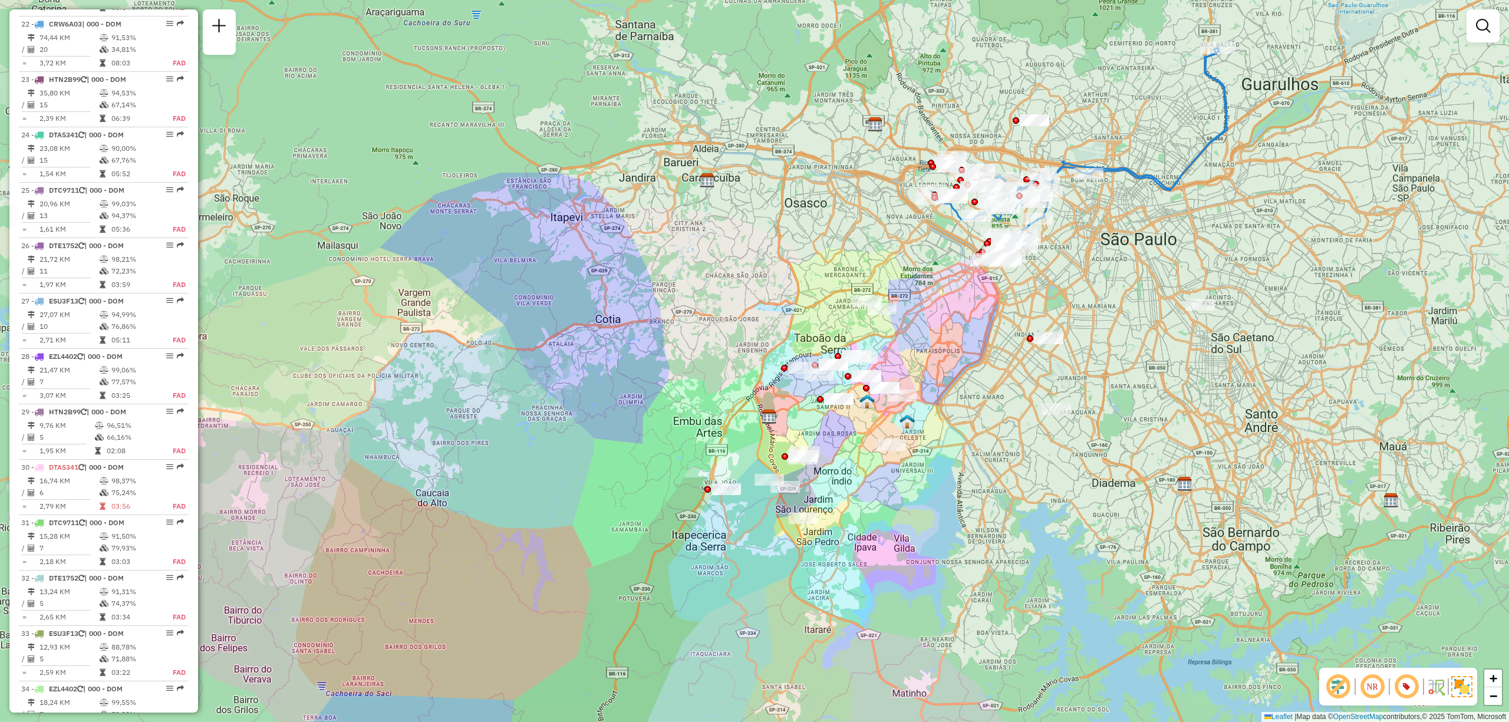
drag, startPoint x: 896, startPoint y: 401, endPoint x: 953, endPoint y: 384, distance: 59.7
click at [953, 384] on div "Janela de atendimento Grade de atendimento Capacidade Transportadoras Veículos …" at bounding box center [754, 361] width 1509 height 722
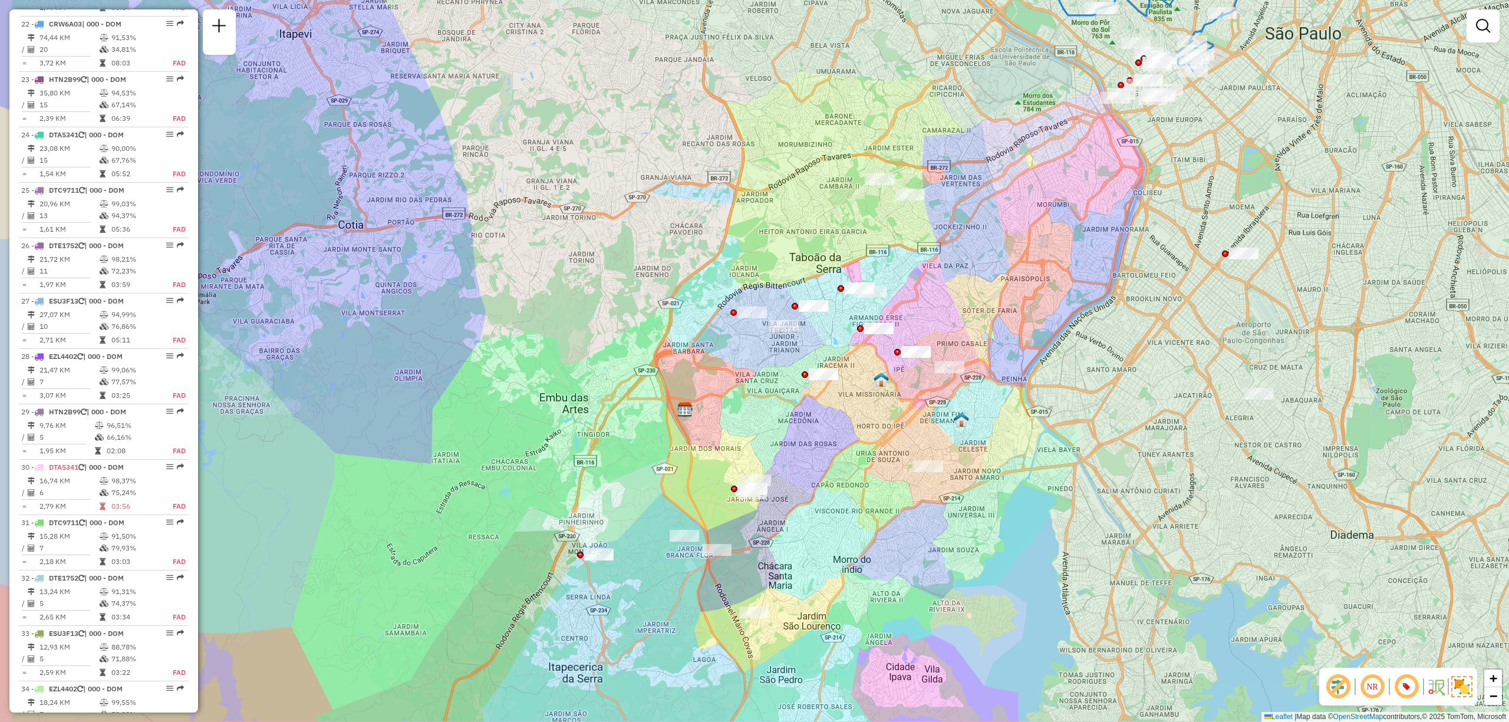
drag, startPoint x: 956, startPoint y: 375, endPoint x: 1007, endPoint y: 359, distance: 53.3
click at [1007, 359] on div "Janela de atendimento Grade de atendimento Capacidade Transportadoras Veículos …" at bounding box center [754, 361] width 1509 height 722
click at [866, 401] on div "Janela de atendimento Grade de atendimento Capacidade Transportadoras Veículos …" at bounding box center [754, 361] width 1509 height 722
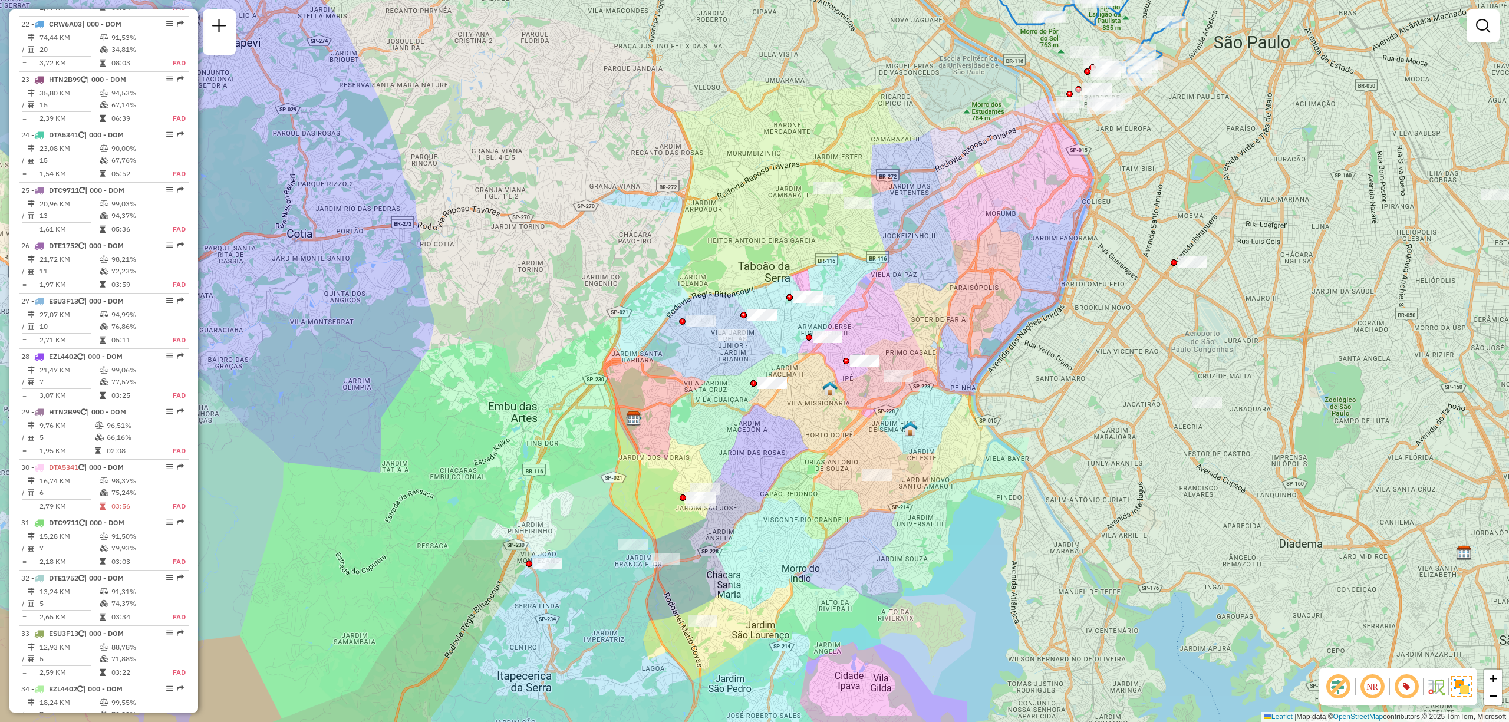
drag, startPoint x: 965, startPoint y: 283, endPoint x: 926, endPoint y: 285, distance: 38.9
click at [926, 285] on div "Janela de atendimento Grade de atendimento Capacidade Transportadoras Veículos …" at bounding box center [754, 361] width 1509 height 722
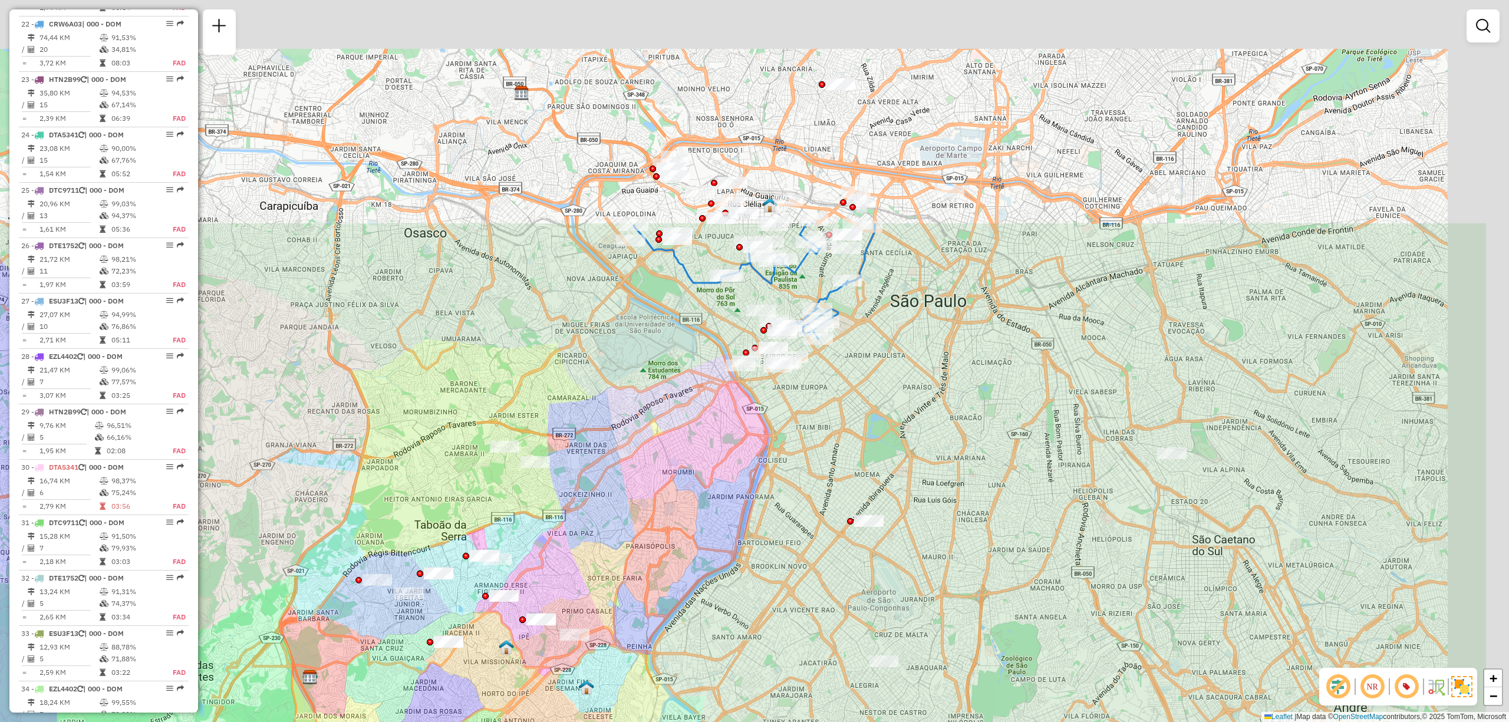
drag, startPoint x: 887, startPoint y: 236, endPoint x: 713, endPoint y: 517, distance: 330.5
click at [713, 517] on div "Janela de atendimento Grade de atendimento Capacidade Transportadoras Veículos …" at bounding box center [754, 361] width 1509 height 722
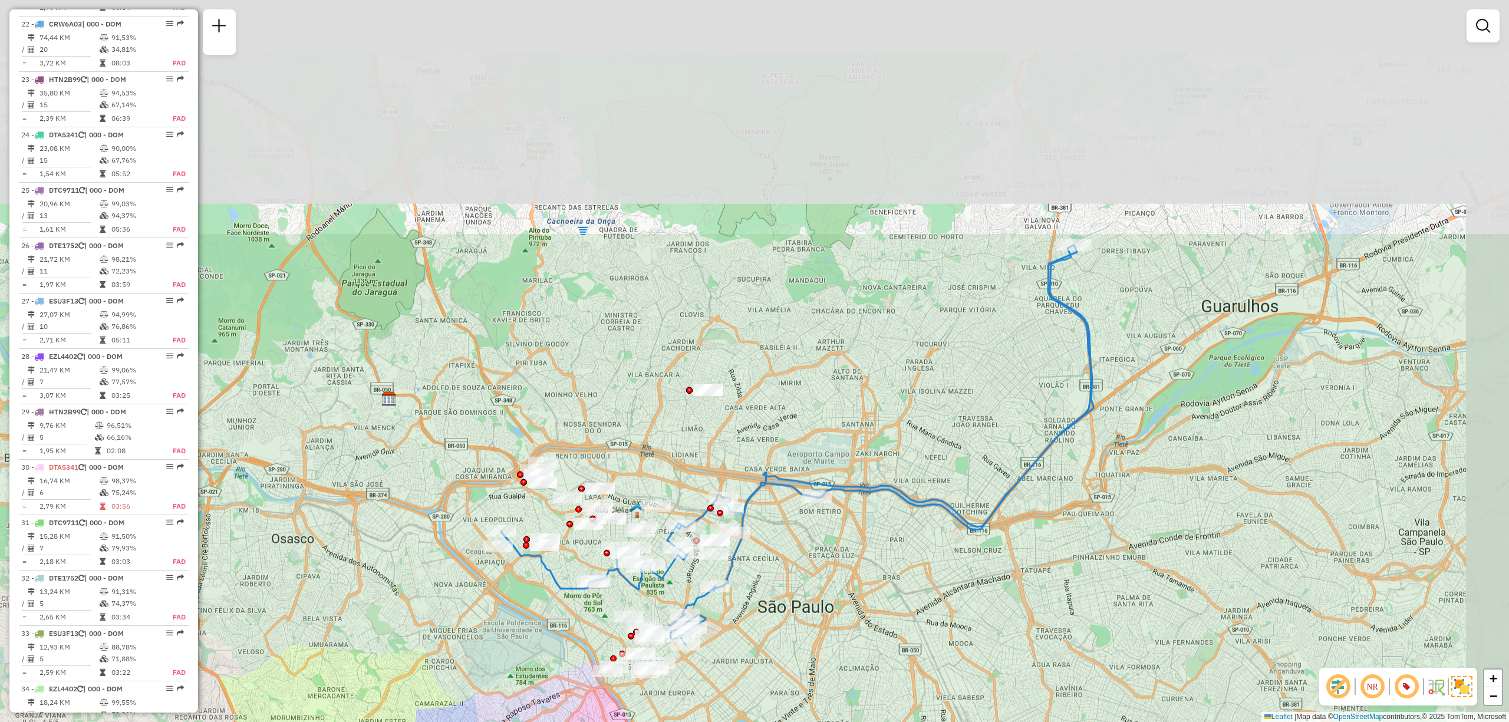
drag, startPoint x: 1095, startPoint y: 196, endPoint x: 962, endPoint y: 504, distance: 335.7
click at [962, 504] on div "Janela de atendimento Grade de atendimento Capacidade Transportadoras Veículos …" at bounding box center [754, 361] width 1509 height 722
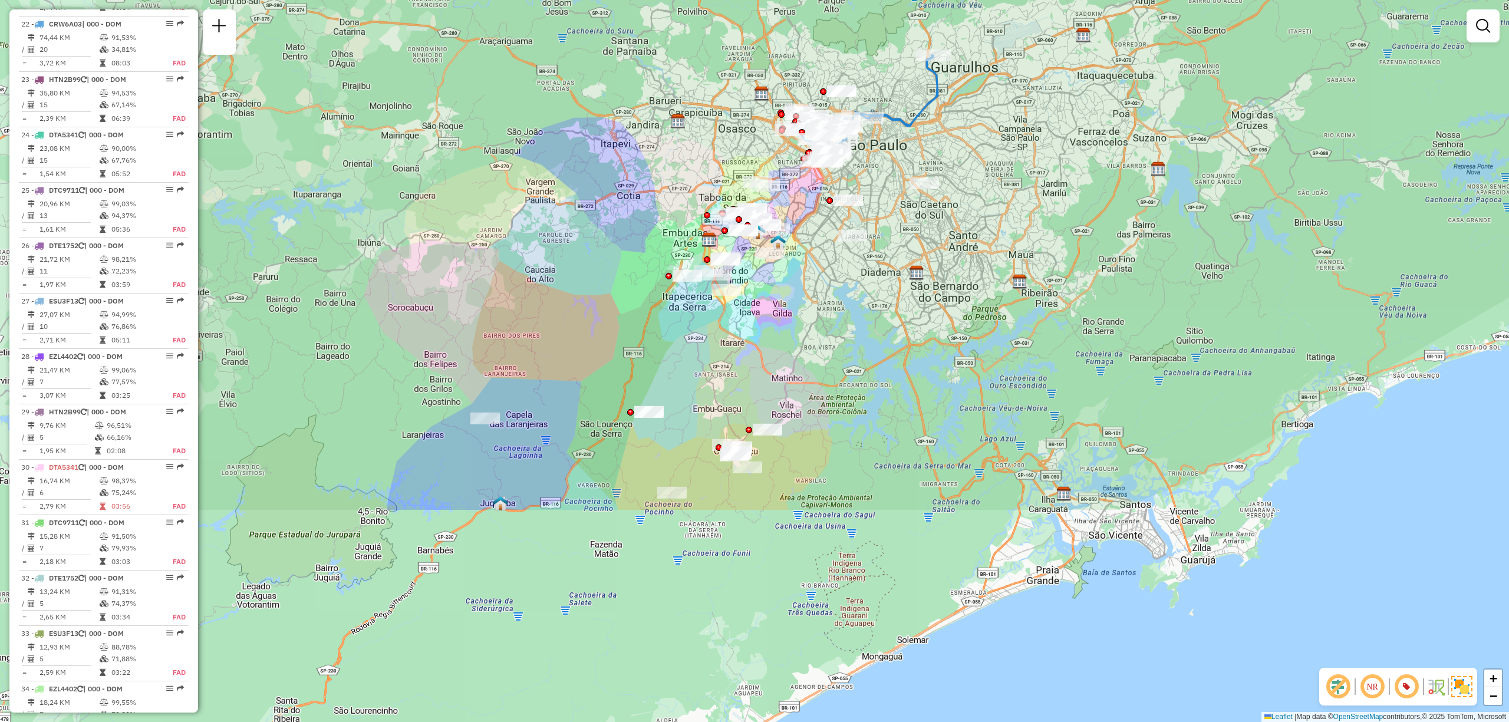
drag, startPoint x: 545, startPoint y: 502, endPoint x: 791, endPoint y: 217, distance: 376.4
click at [791, 217] on div "Janela de atendimento Grade de atendimento Capacidade Transportadoras Veículos …" at bounding box center [754, 361] width 1509 height 722
